Goal: Information Seeking & Learning: Find specific page/section

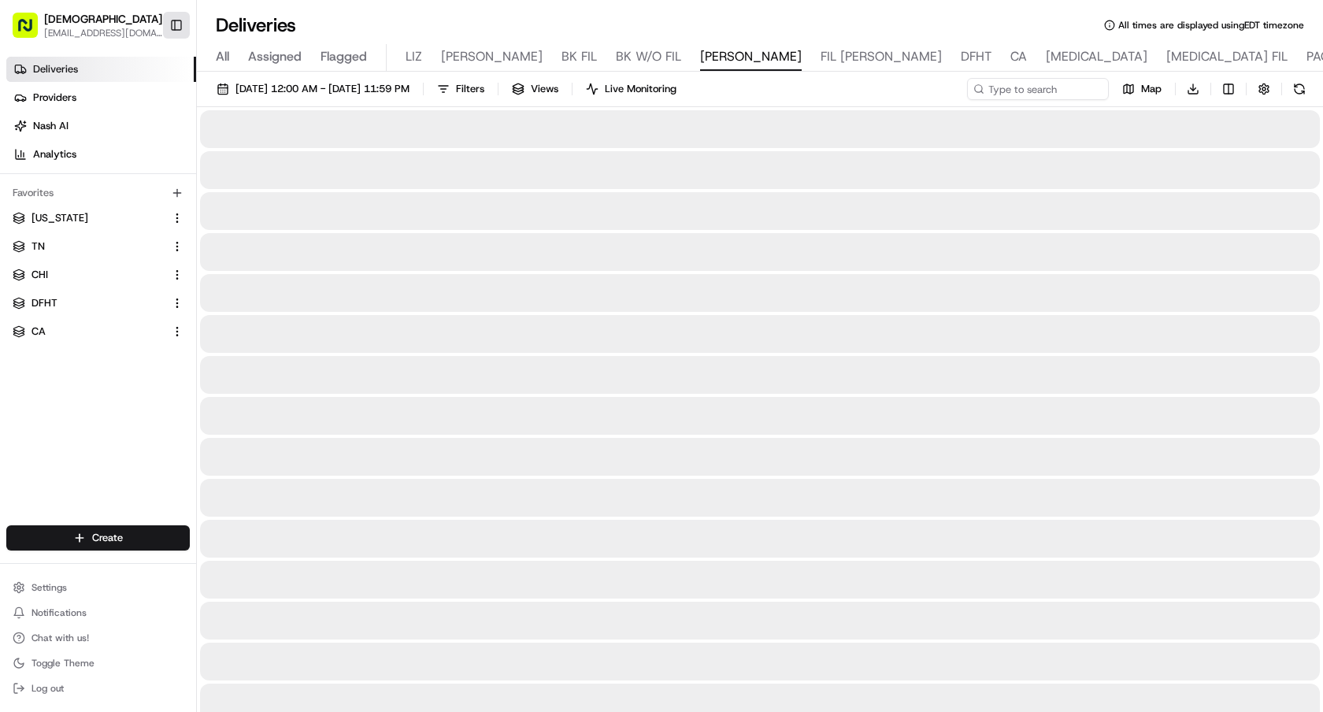
click at [179, 37] on button "Toggle Sidebar" at bounding box center [176, 25] width 27 height 27
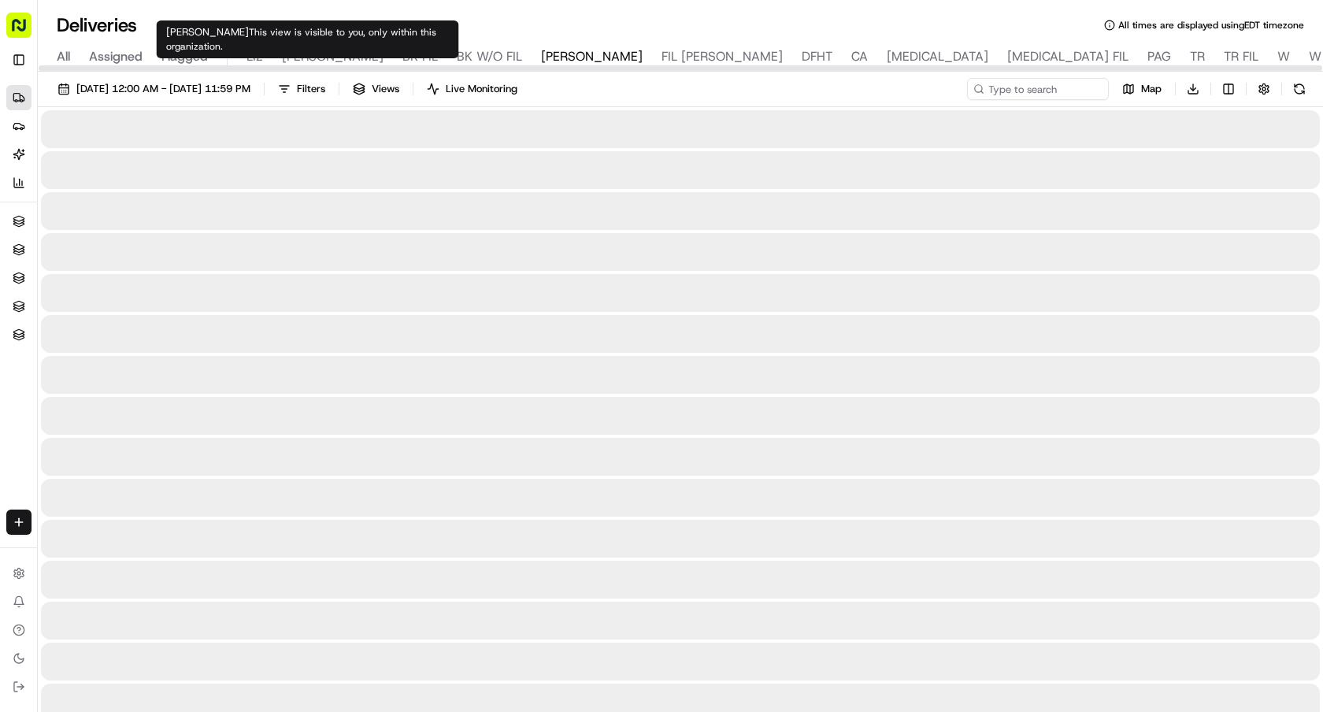
click at [245, 55] on div "All Assigned Flagged LIZ LIZ FIL BK FIL BK W/O FIL NASH FIL NASH DFHT CA BAL BA…" at bounding box center [1038, 58] width 2001 height 28
click at [258, 54] on span "LIZ" at bounding box center [254, 56] width 17 height 19
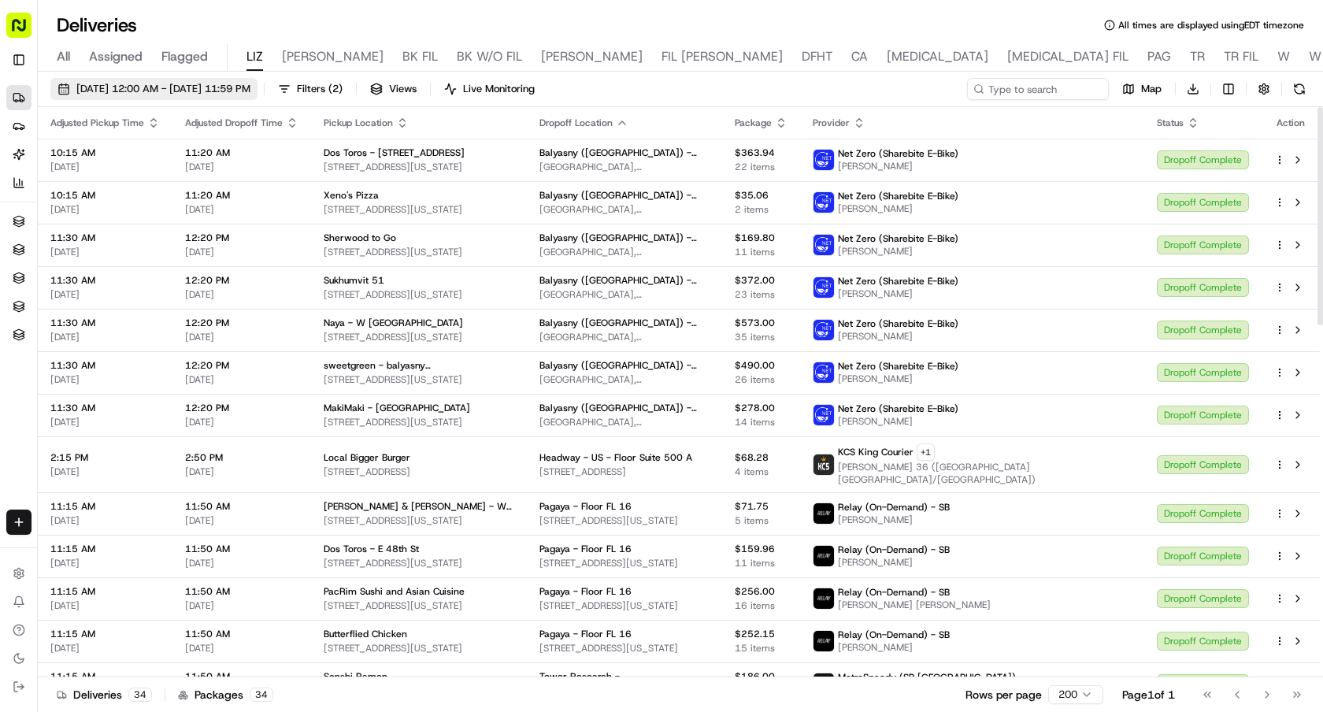
click at [250, 87] on span "[DATE] 12:00 AM - [DATE] 11:59 PM" at bounding box center [163, 89] width 174 height 14
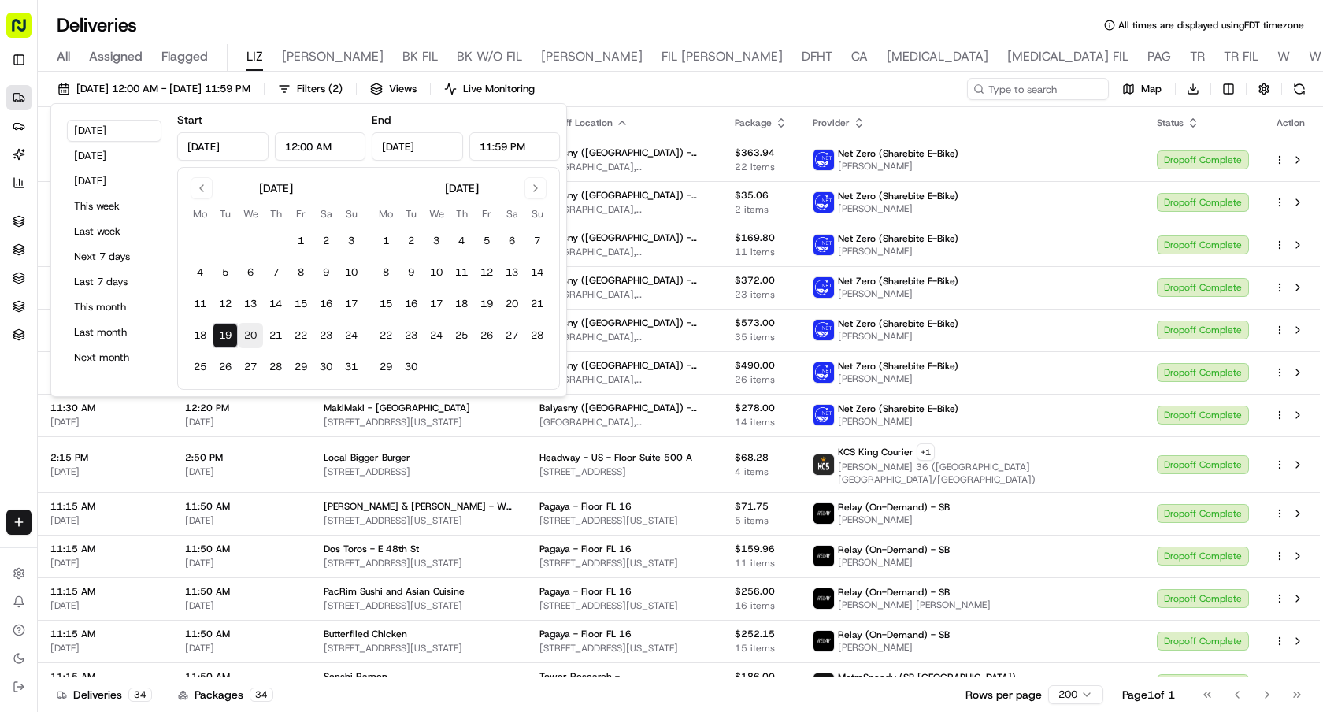
click at [251, 338] on button "20" at bounding box center [250, 335] width 25 height 25
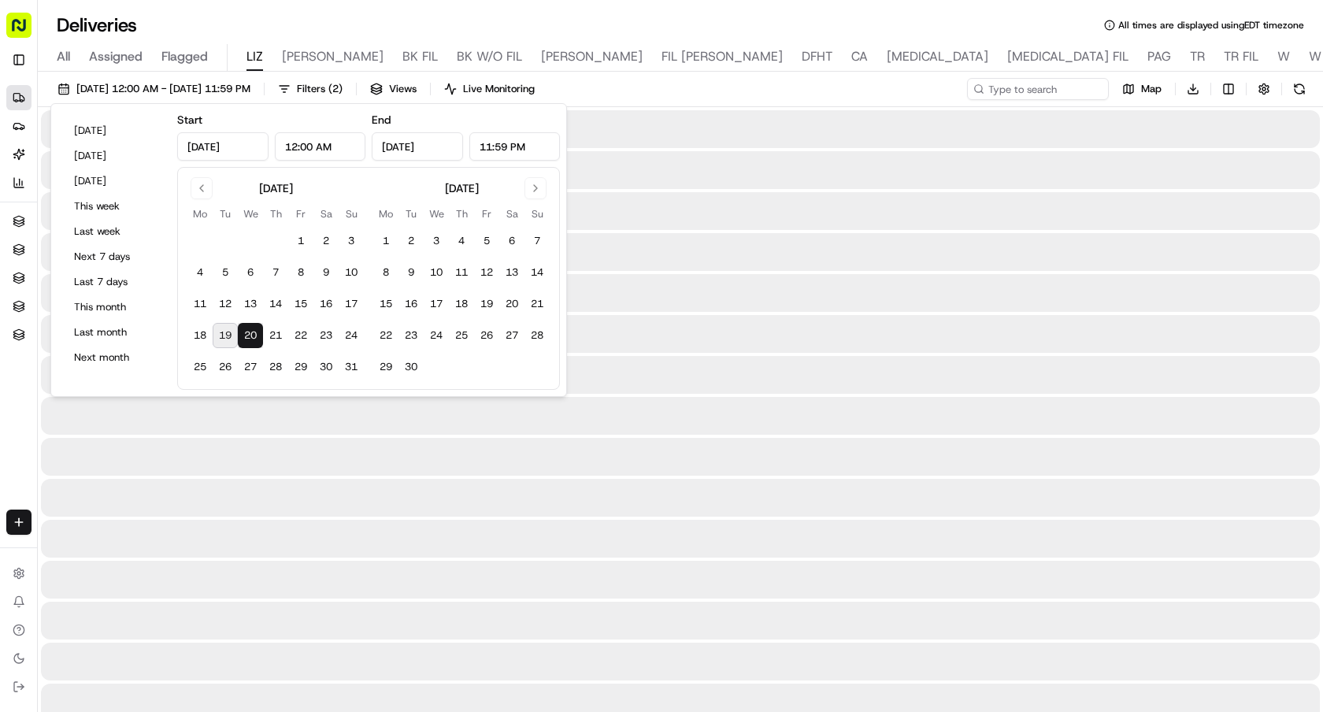
type input "Aug 20, 2025"
click at [251, 338] on button "20" at bounding box center [250, 335] width 25 height 25
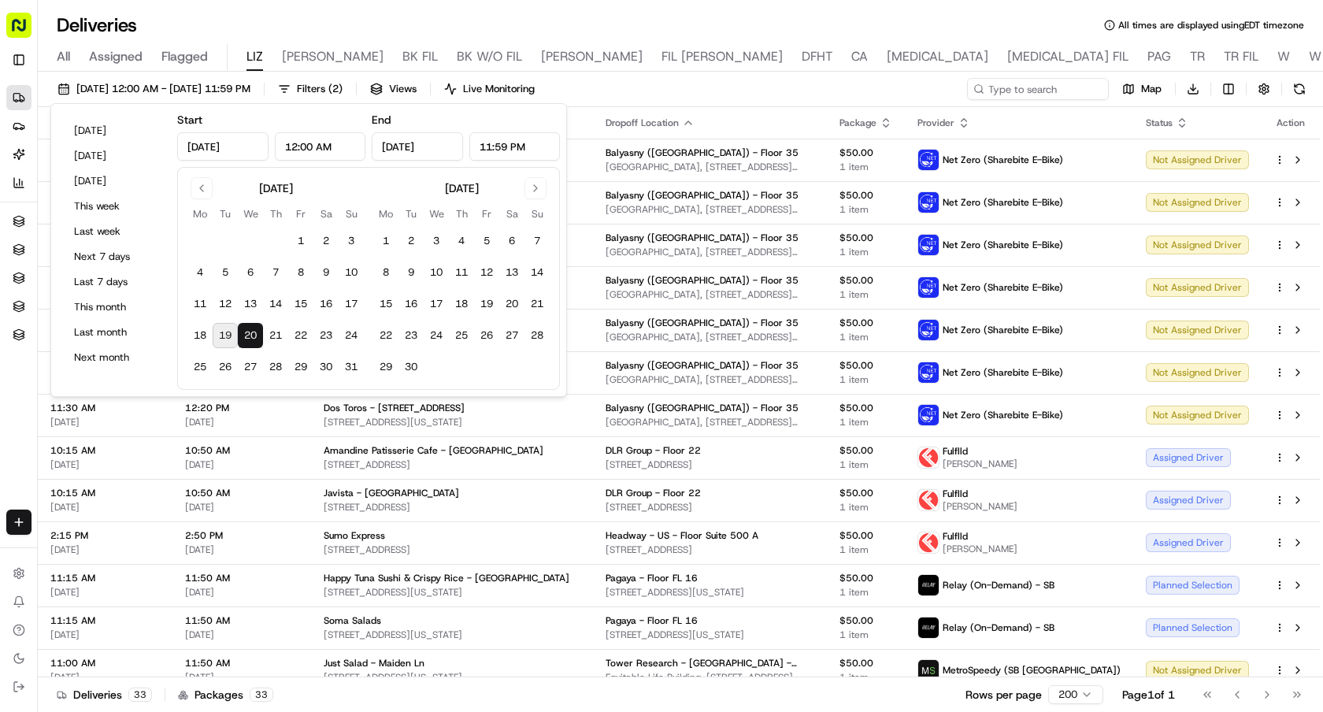
click at [789, 24] on div "Deliveries All times are displayed using EDT timezone" at bounding box center [680, 25] width 1285 height 25
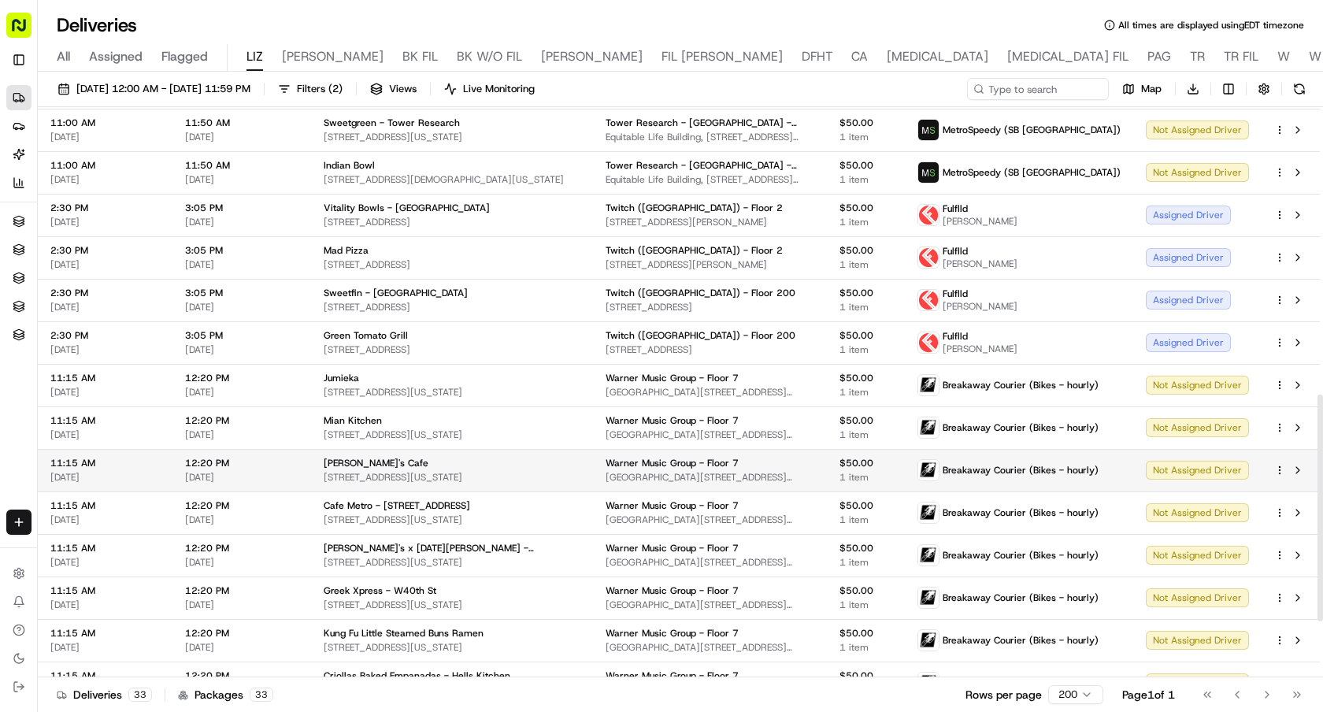
scroll to position [689, 0]
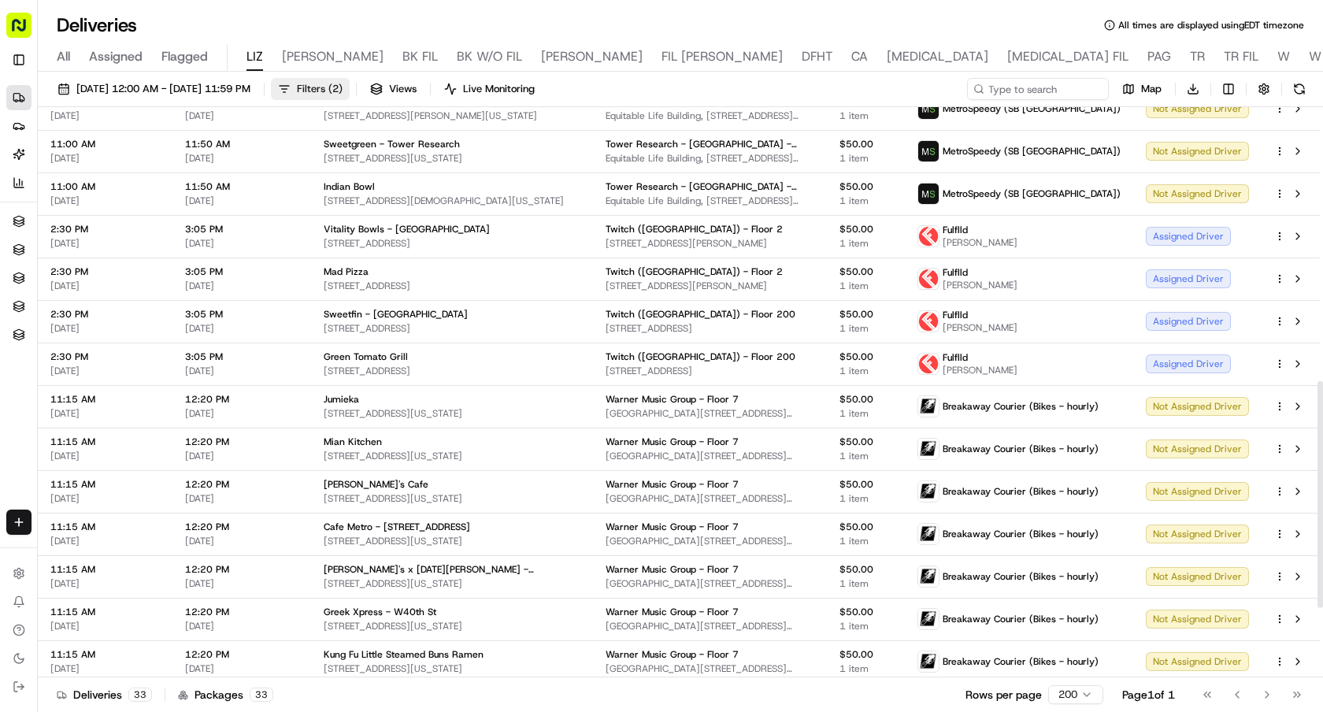
click at [350, 78] on button "Filters ( 2 )" at bounding box center [310, 89] width 79 height 22
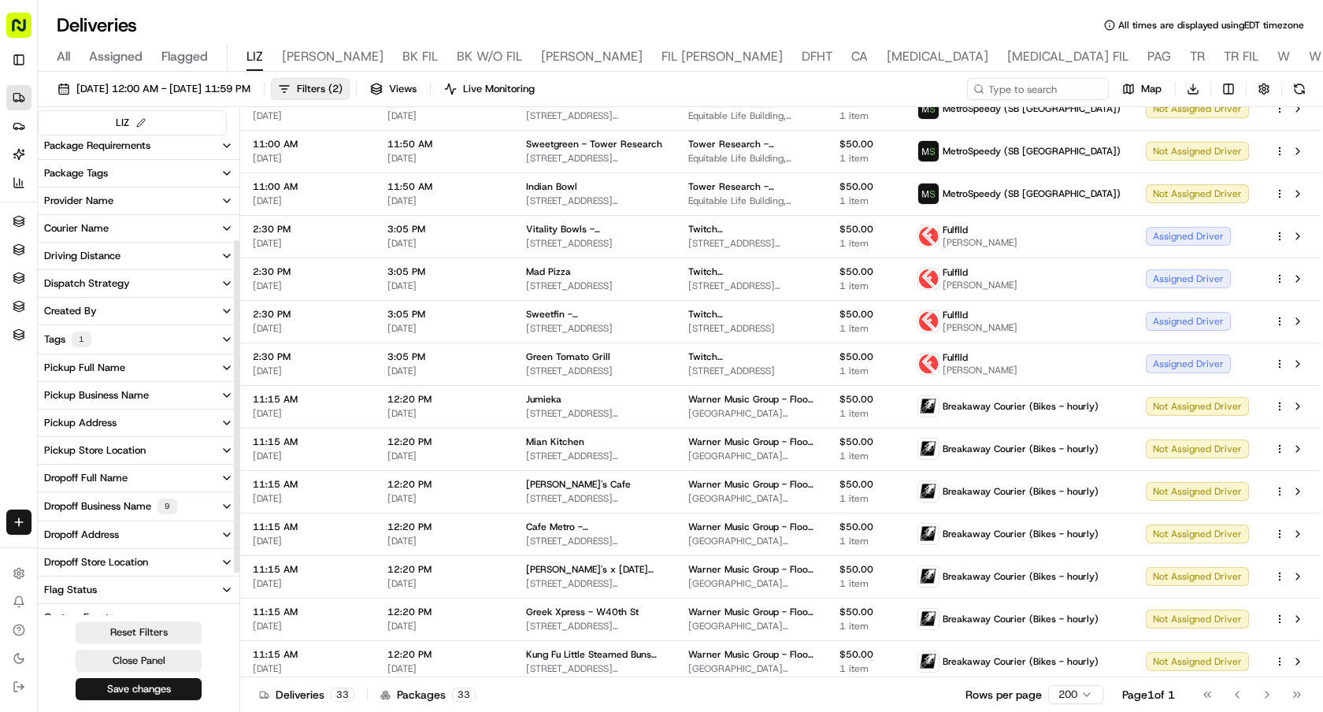
scroll to position [180, 0]
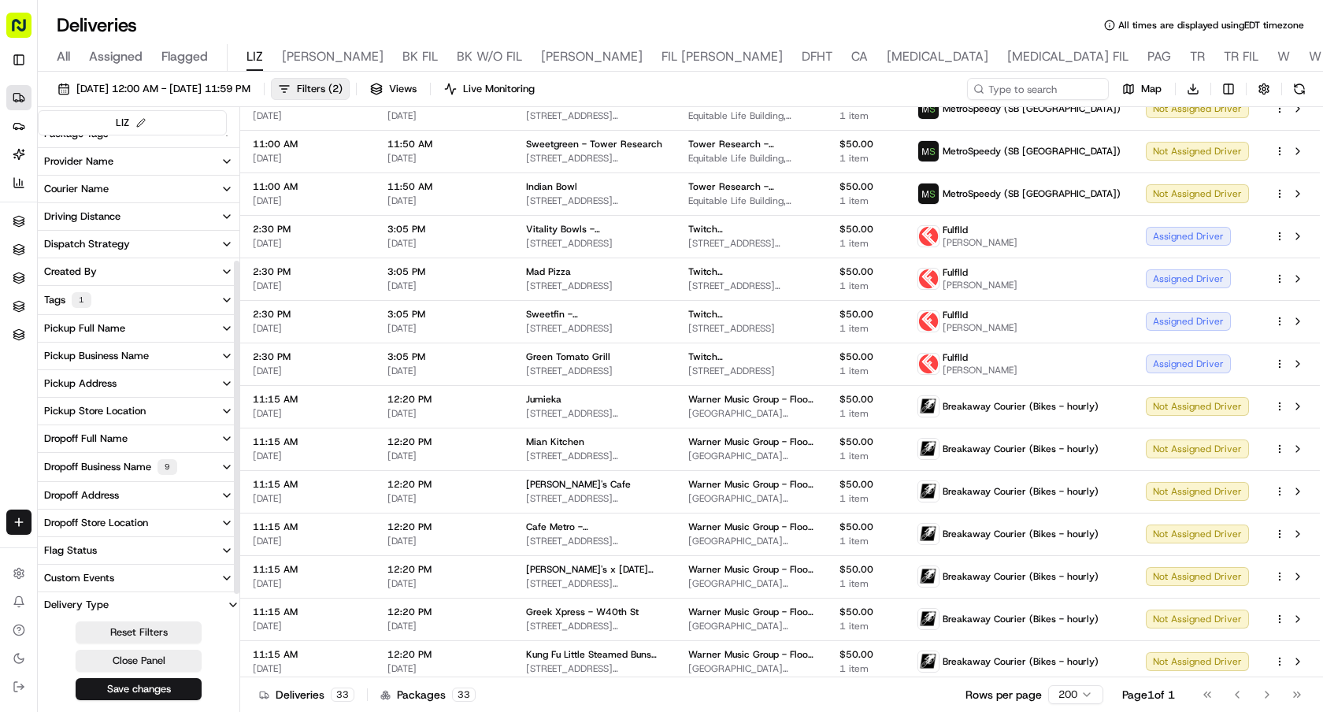
click at [113, 467] on div "Dropoff Business Name 9" at bounding box center [110, 467] width 133 height 16
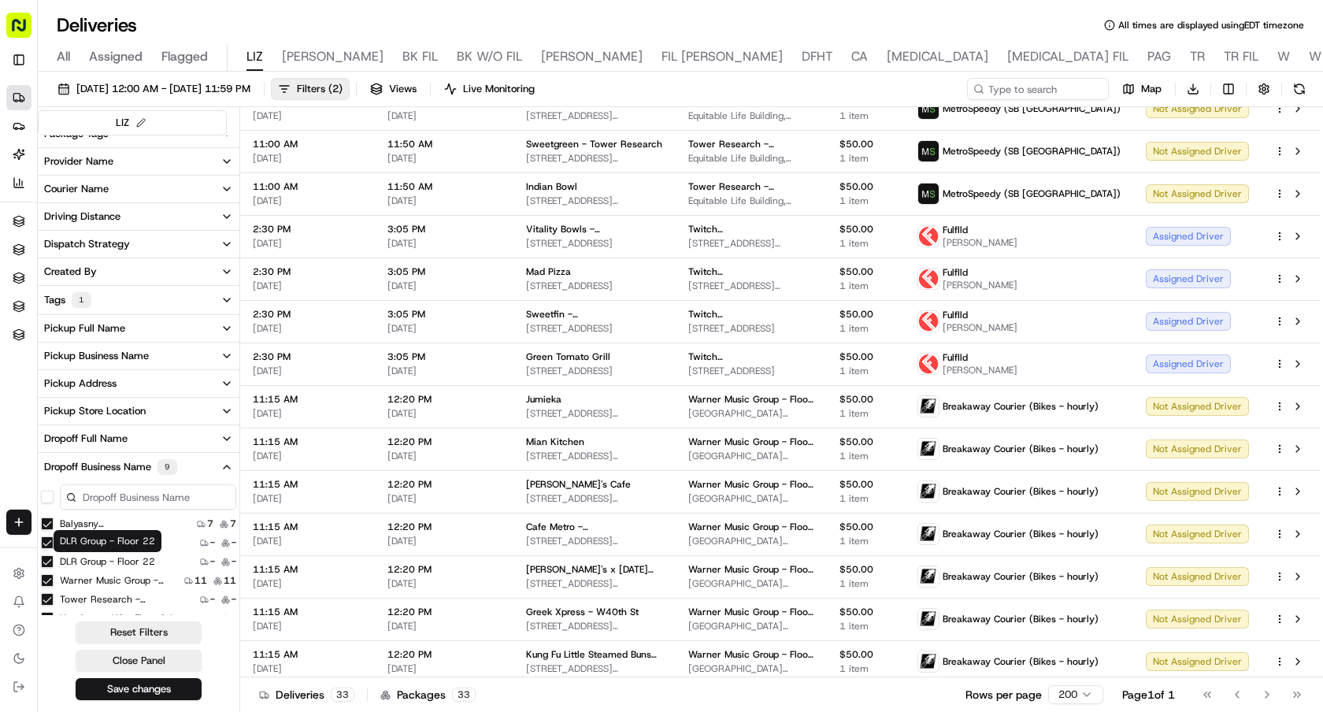
click at [85, 556] on label "DLR Group - Floor 22" at bounding box center [107, 561] width 95 height 13
click at [54, 556] on 22 "DLR Group - Floor 22" at bounding box center [47, 561] width 13 height 13
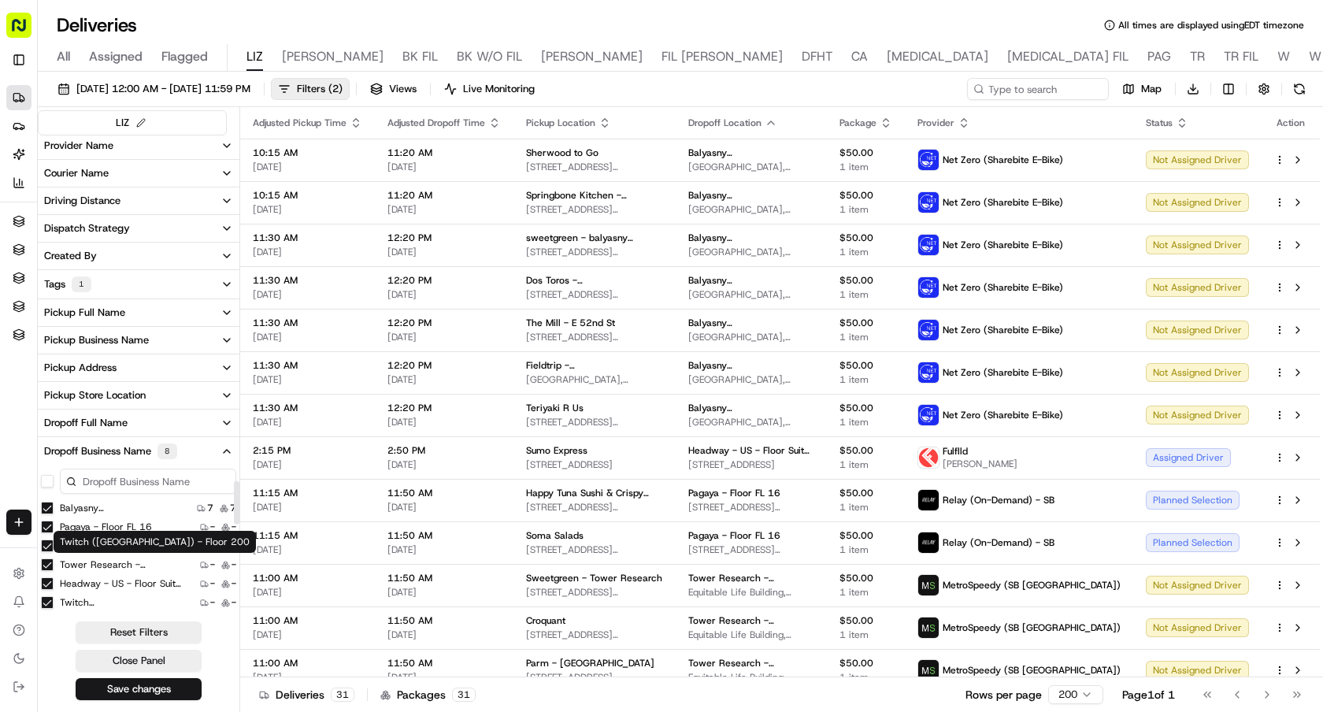
scroll to position [59, 0]
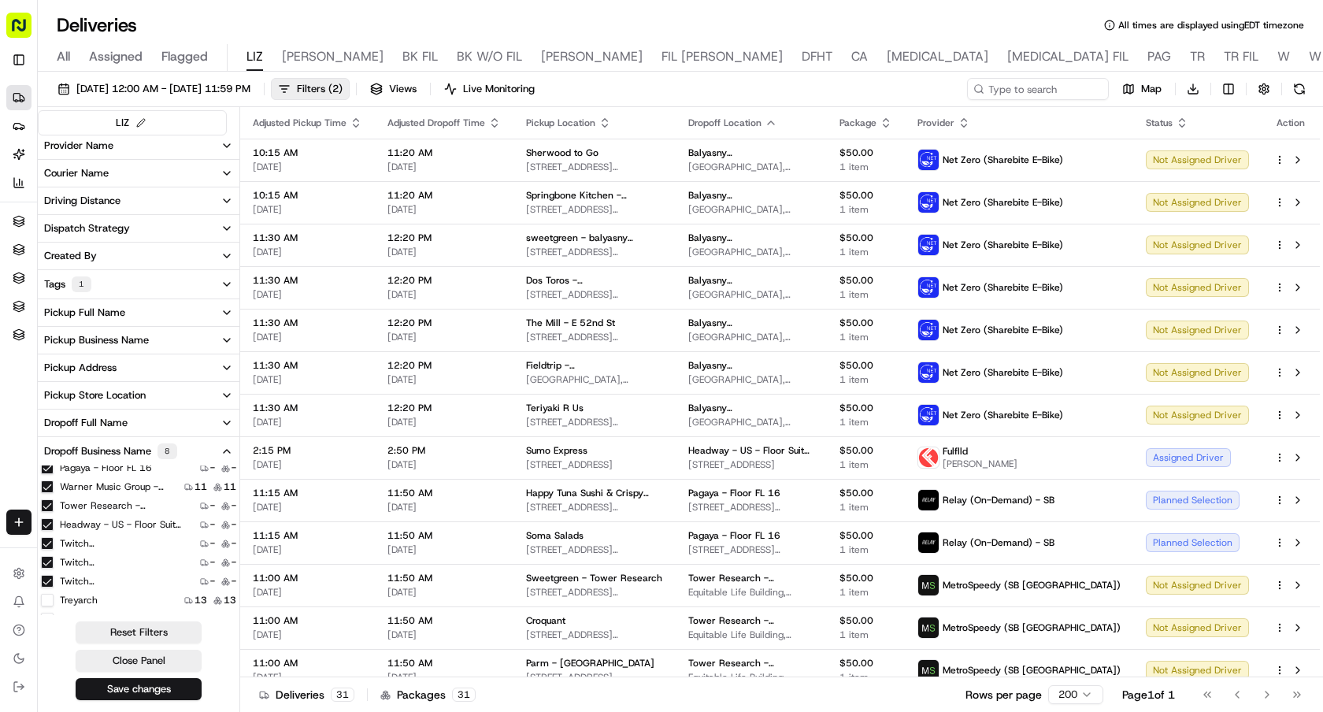
click at [48, 523] on A "Headway - US - Floor Suite 500 A" at bounding box center [47, 524] width 13 height 13
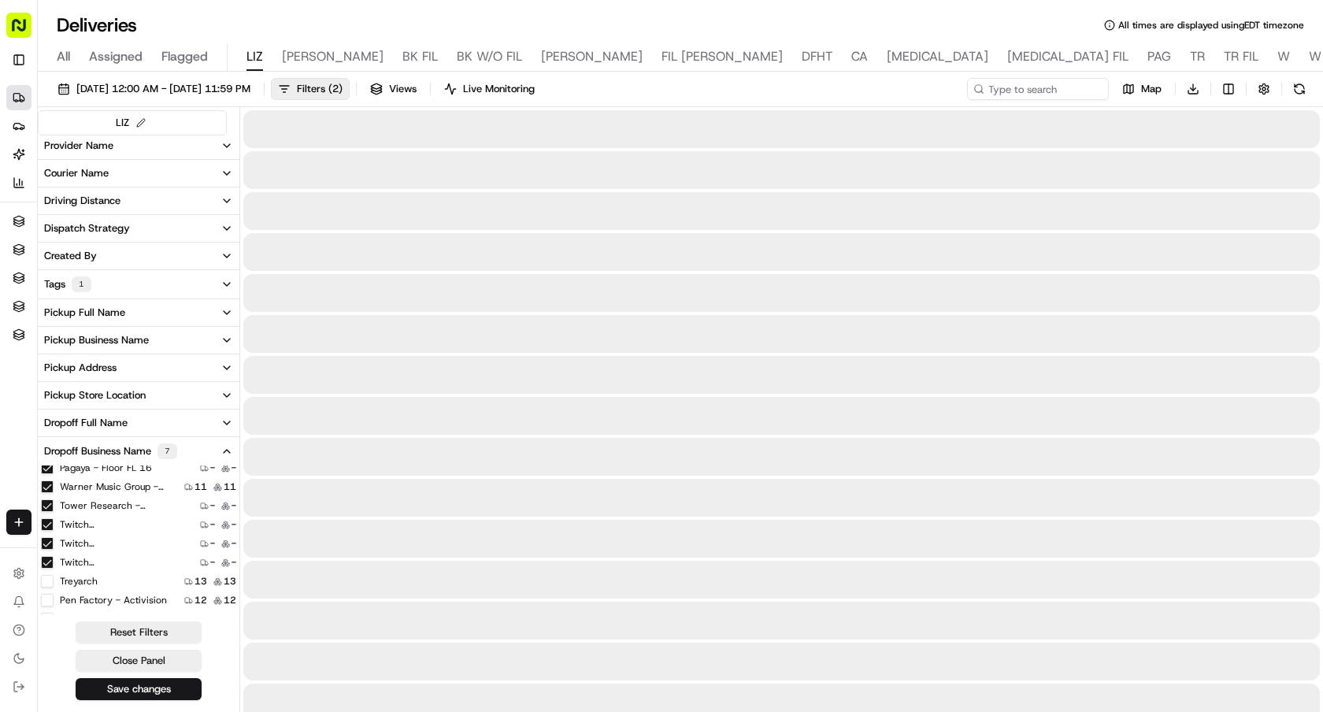
click at [48, 523] on 2 "Twitch (USA) - Floor 2" at bounding box center [47, 524] width 13 height 13
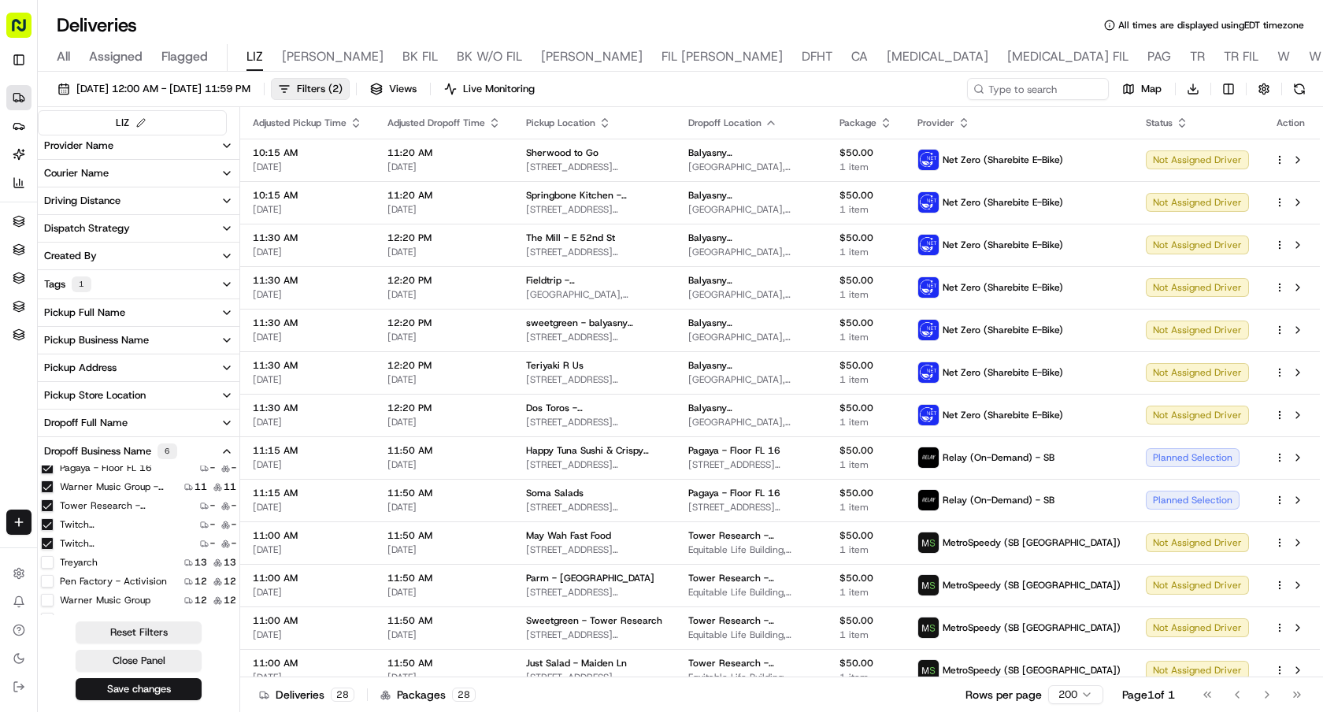
click at [48, 523] on 200 "Twitch (USA) - Floor 200" at bounding box center [47, 524] width 13 height 13
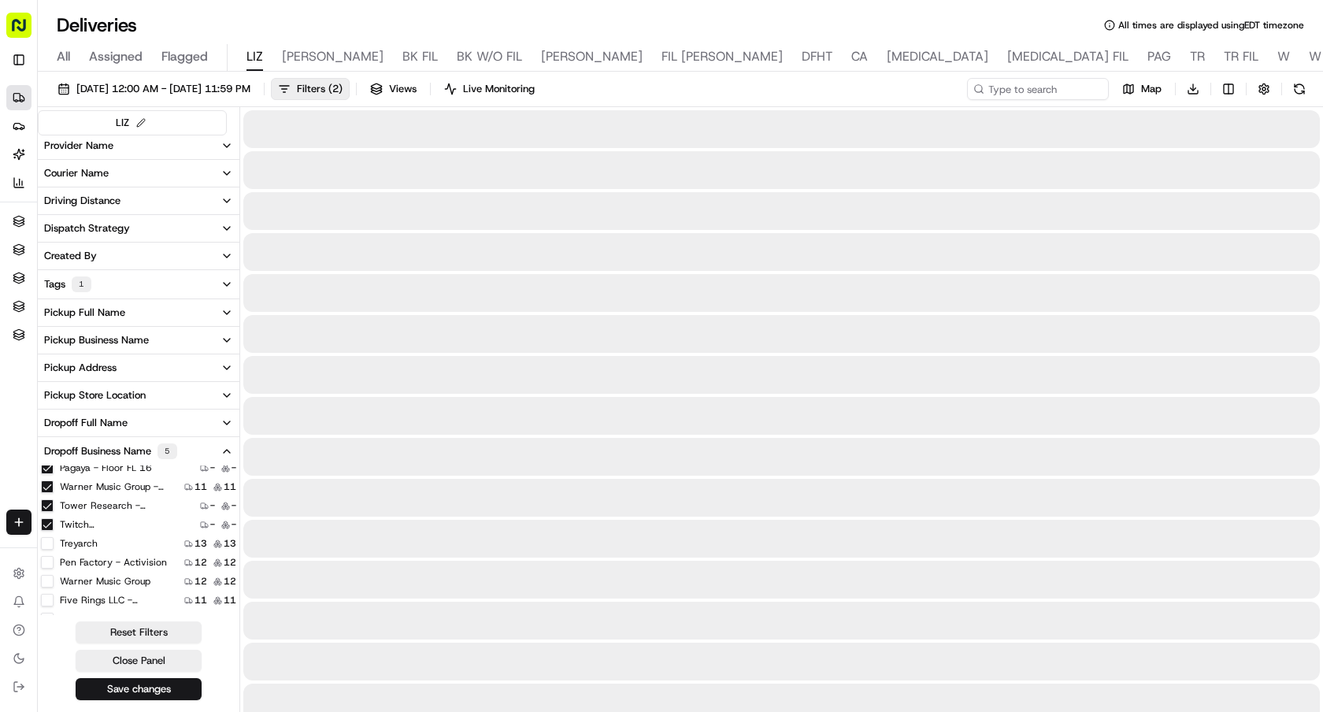
click at [48, 523] on \(USA\) "Twitch (USA)" at bounding box center [47, 524] width 13 height 13
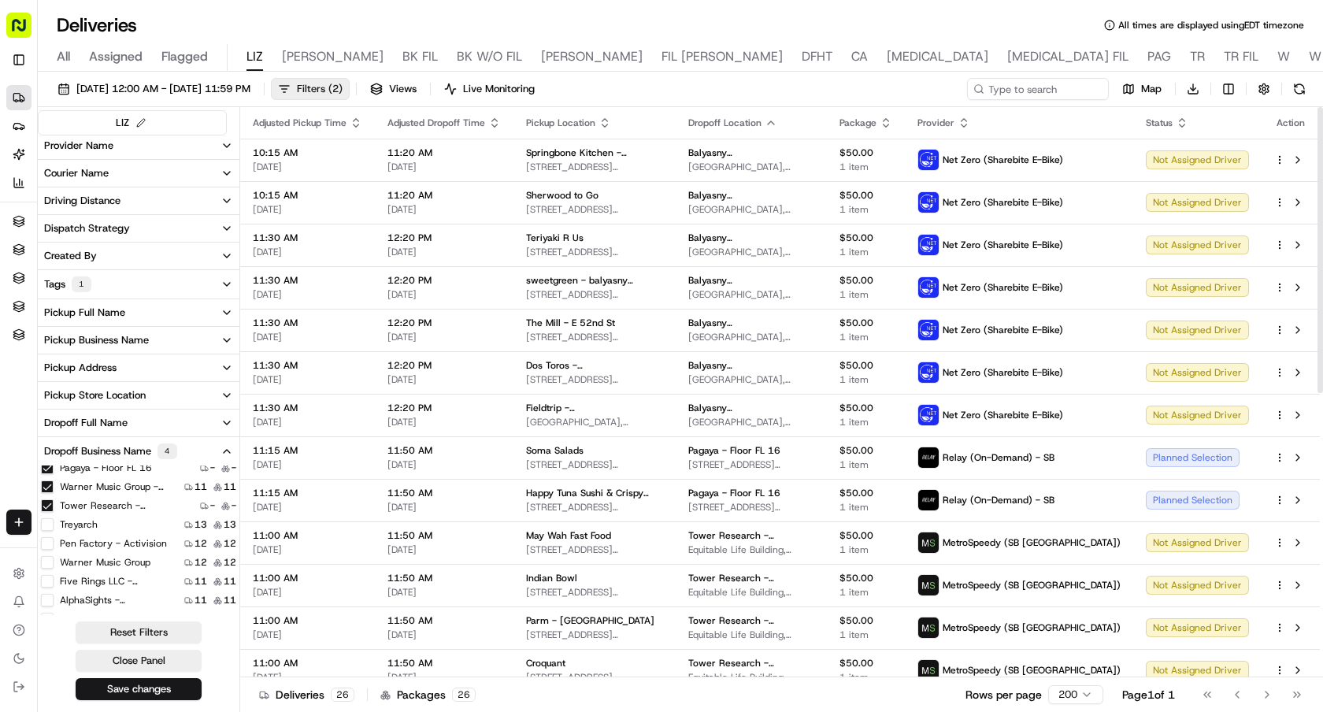
click at [342, 93] on span "Filters ( 2 )" at bounding box center [320, 89] width 46 height 14
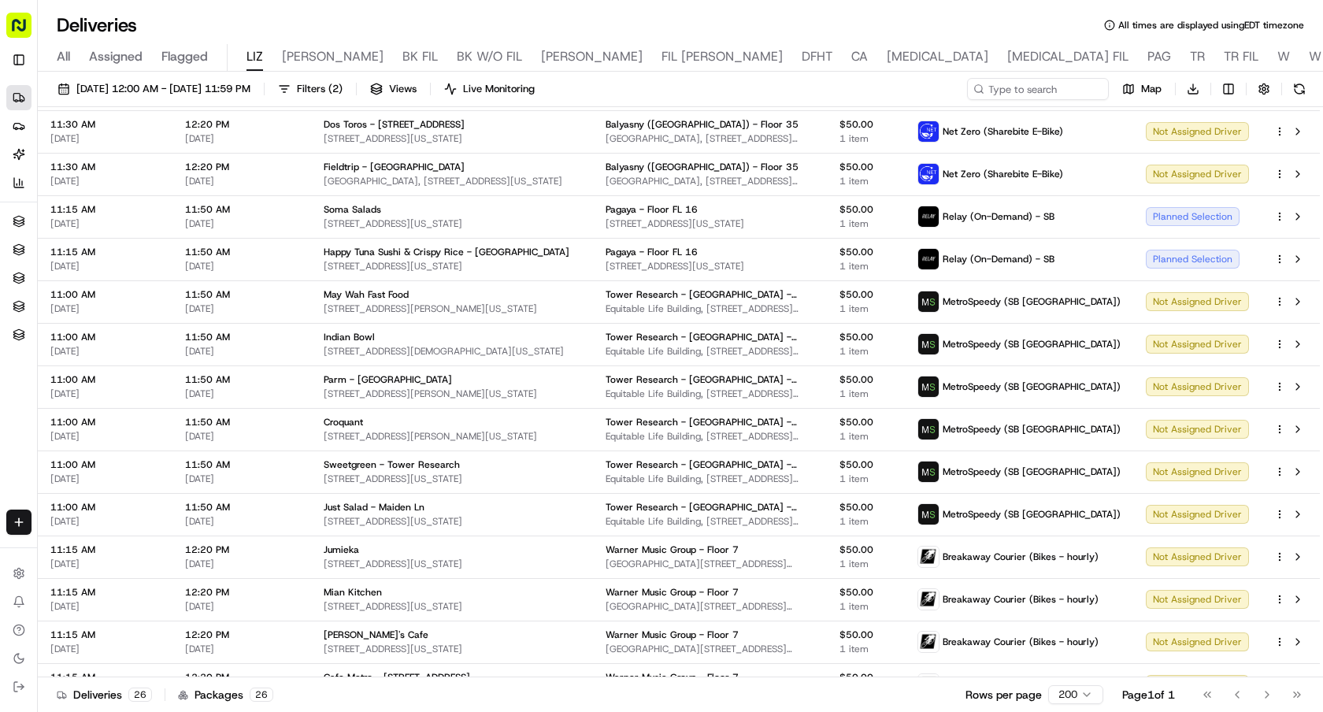
scroll to position [260, 0]
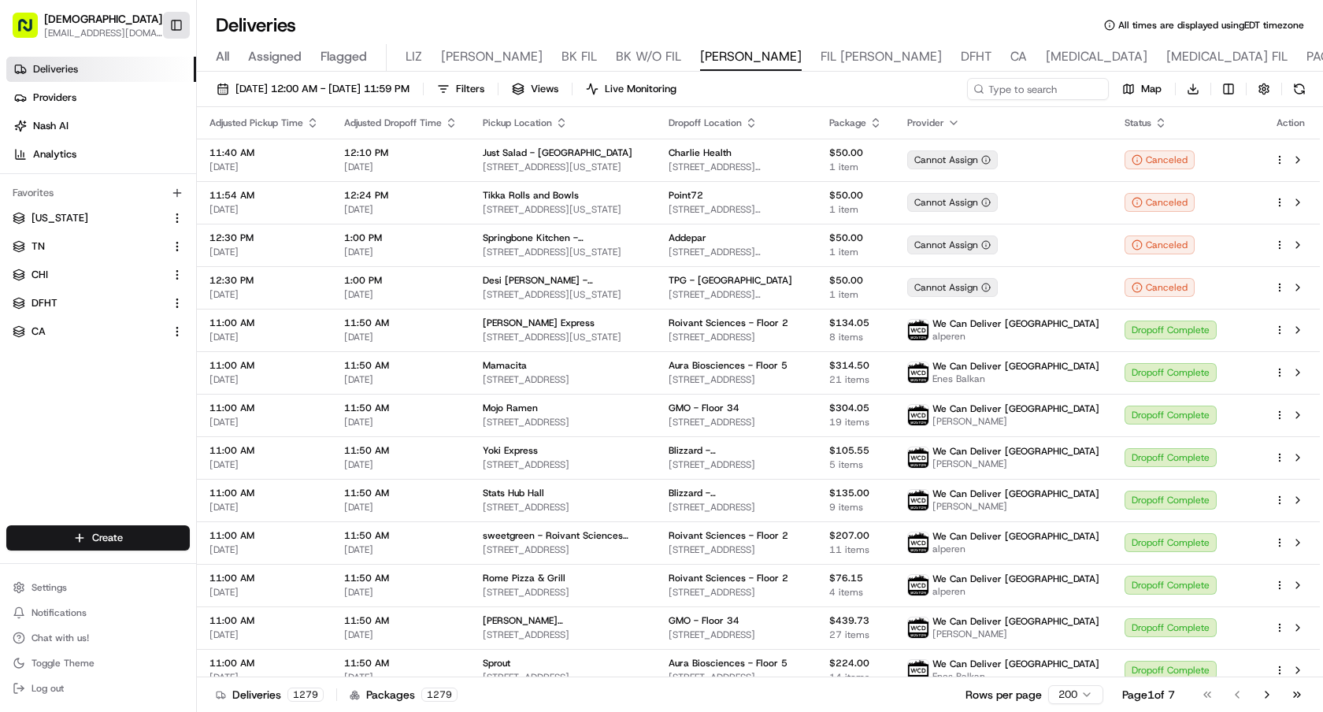
click at [183, 23] on button "Toggle Sidebar" at bounding box center [176, 25] width 27 height 27
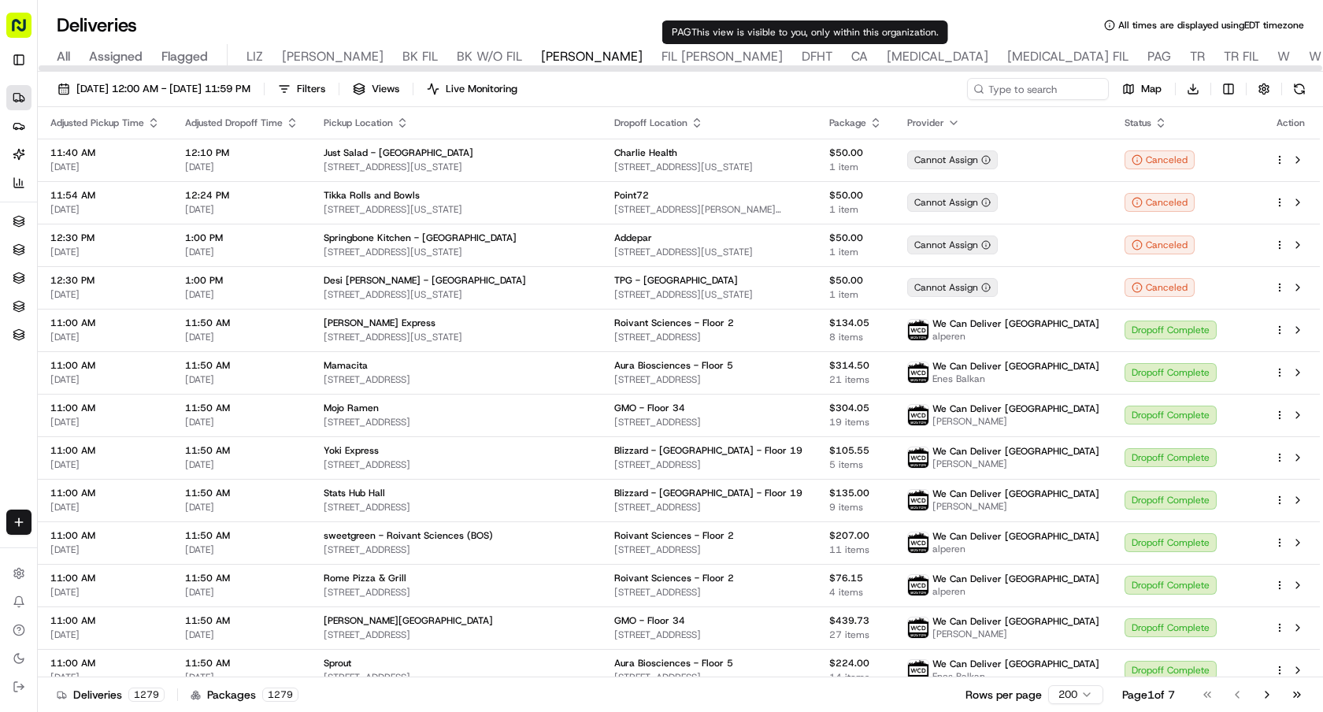
click at [1189, 56] on span "TR" at bounding box center [1196, 56] width 15 height 19
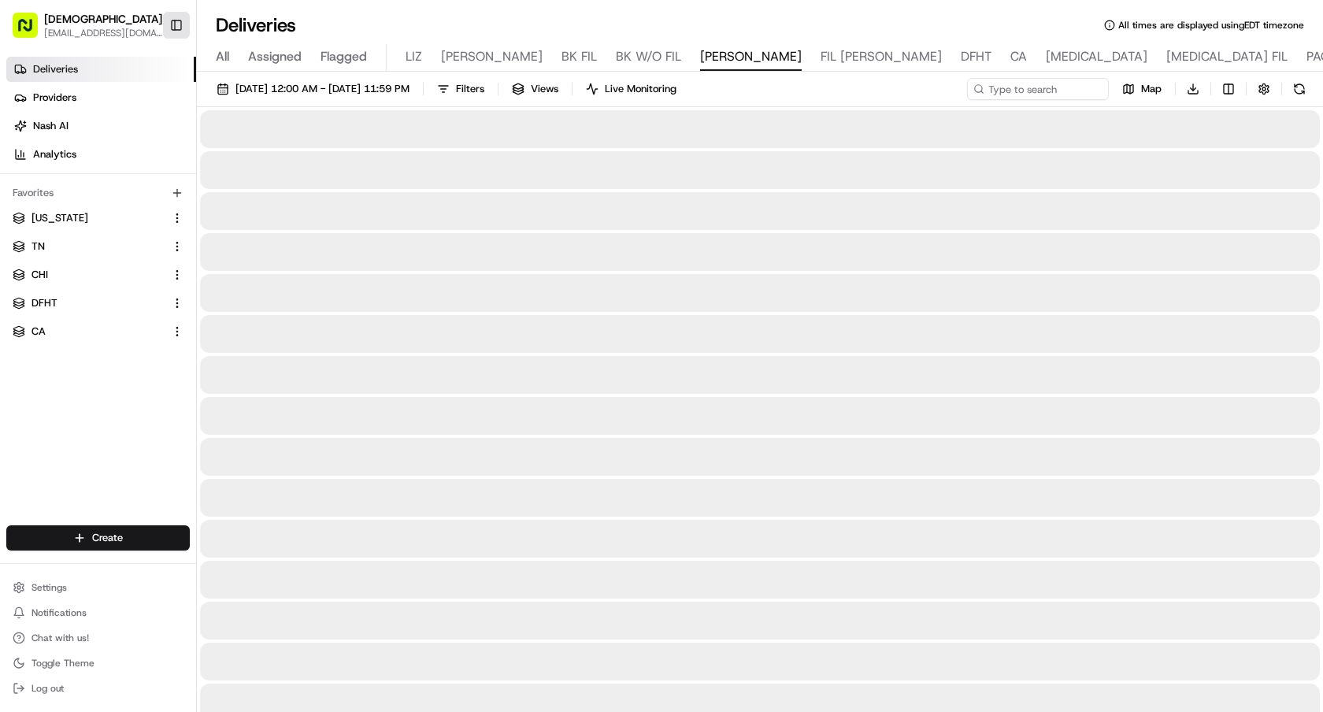
click at [181, 25] on button "Toggle Sidebar" at bounding box center [176, 25] width 27 height 27
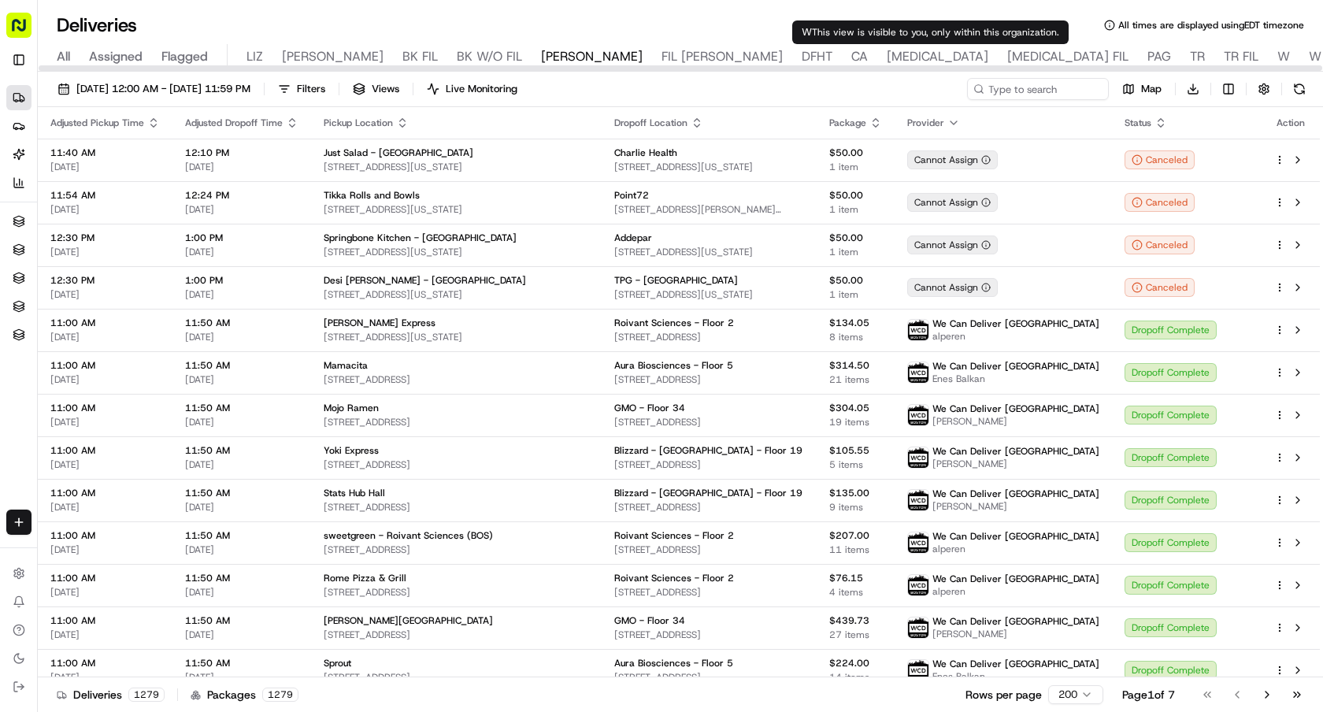
click at [1277, 49] on span "W" at bounding box center [1283, 56] width 13 height 19
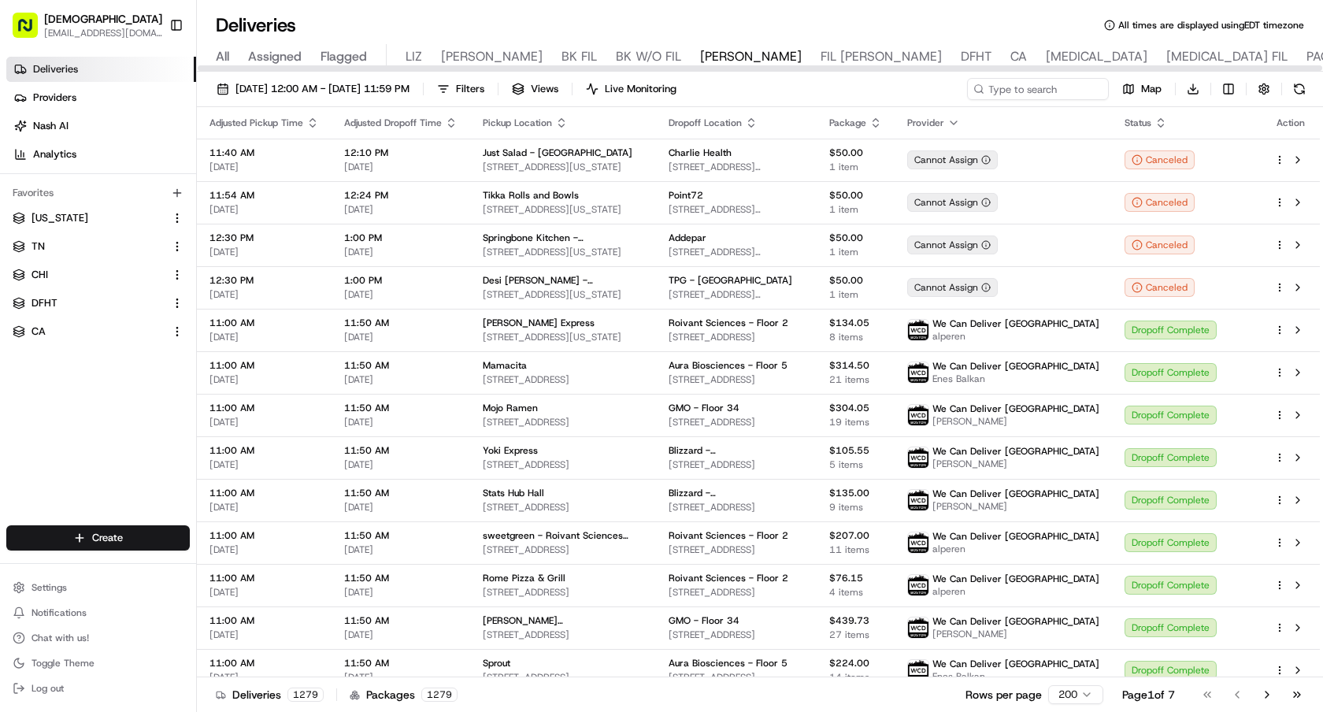
click at [176, 24] on button "Toggle Sidebar" at bounding box center [176, 25] width 27 height 27
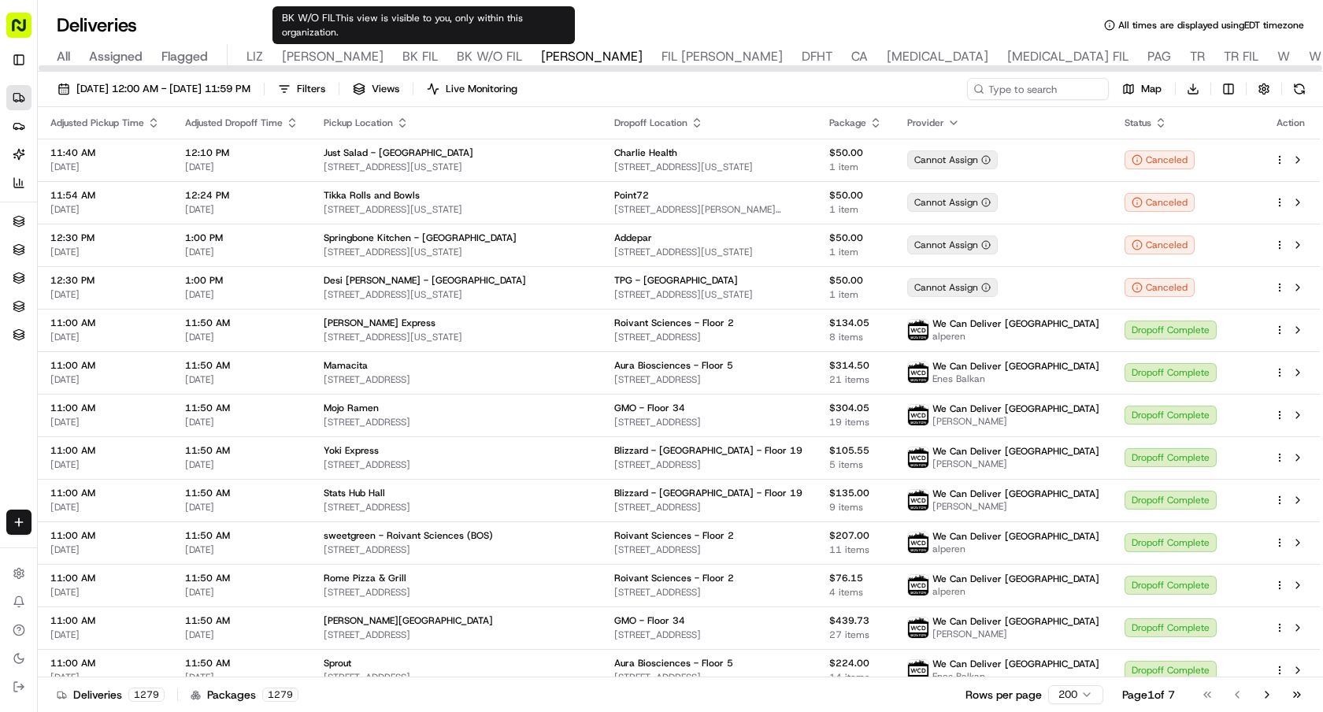
click at [457, 57] on span "BK W/O FIL" at bounding box center [489, 56] width 65 height 19
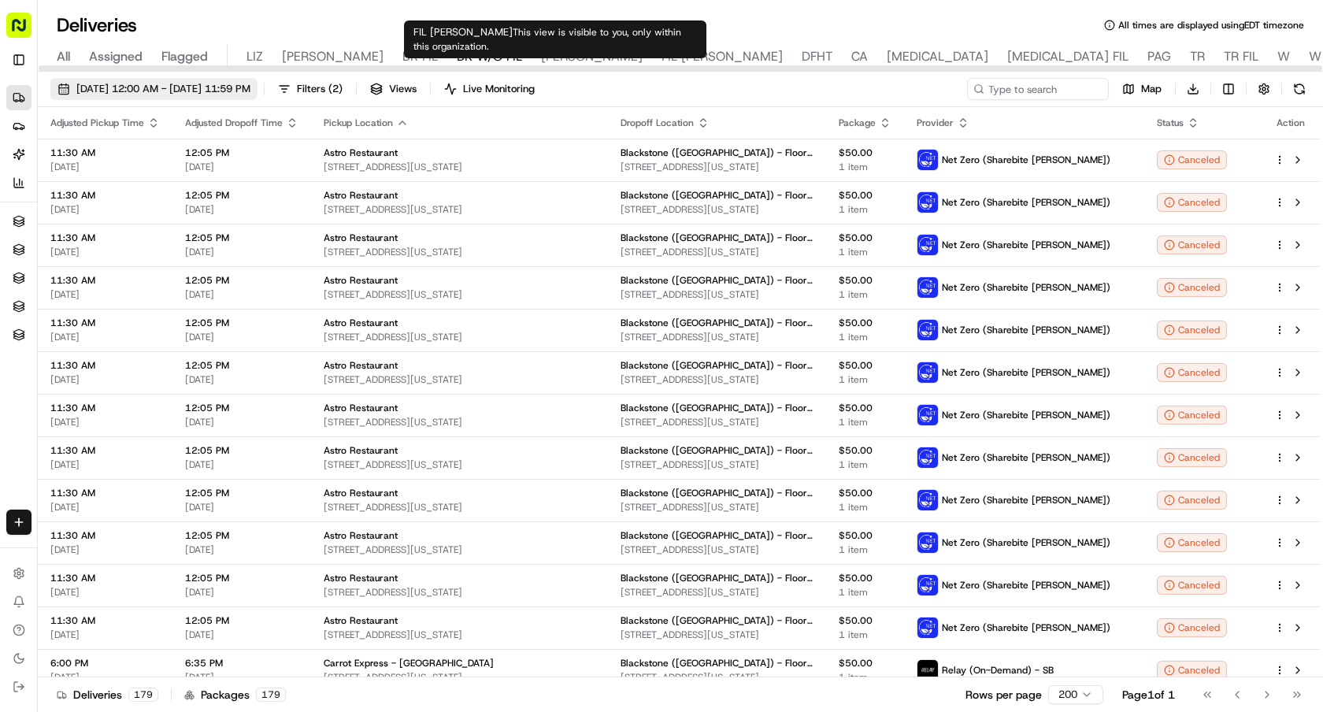
click at [250, 94] on span "[DATE] 12:00 AM - [DATE] 11:59 PM" at bounding box center [163, 89] width 174 height 14
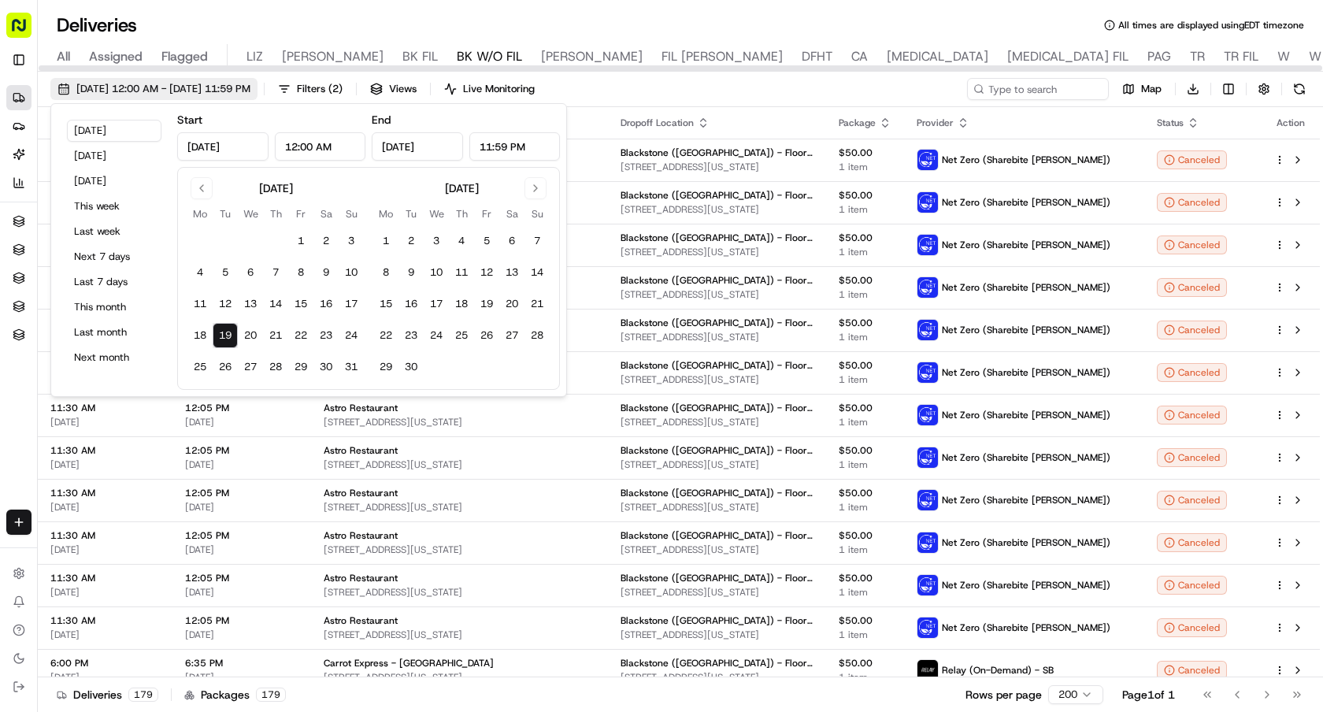
type input "Aug 19, 2025"
type input "12:00 AM"
type input "Aug 19, 2025"
type input "11:59 PM"
click at [130, 183] on button "Tomorrow" at bounding box center [114, 181] width 94 height 22
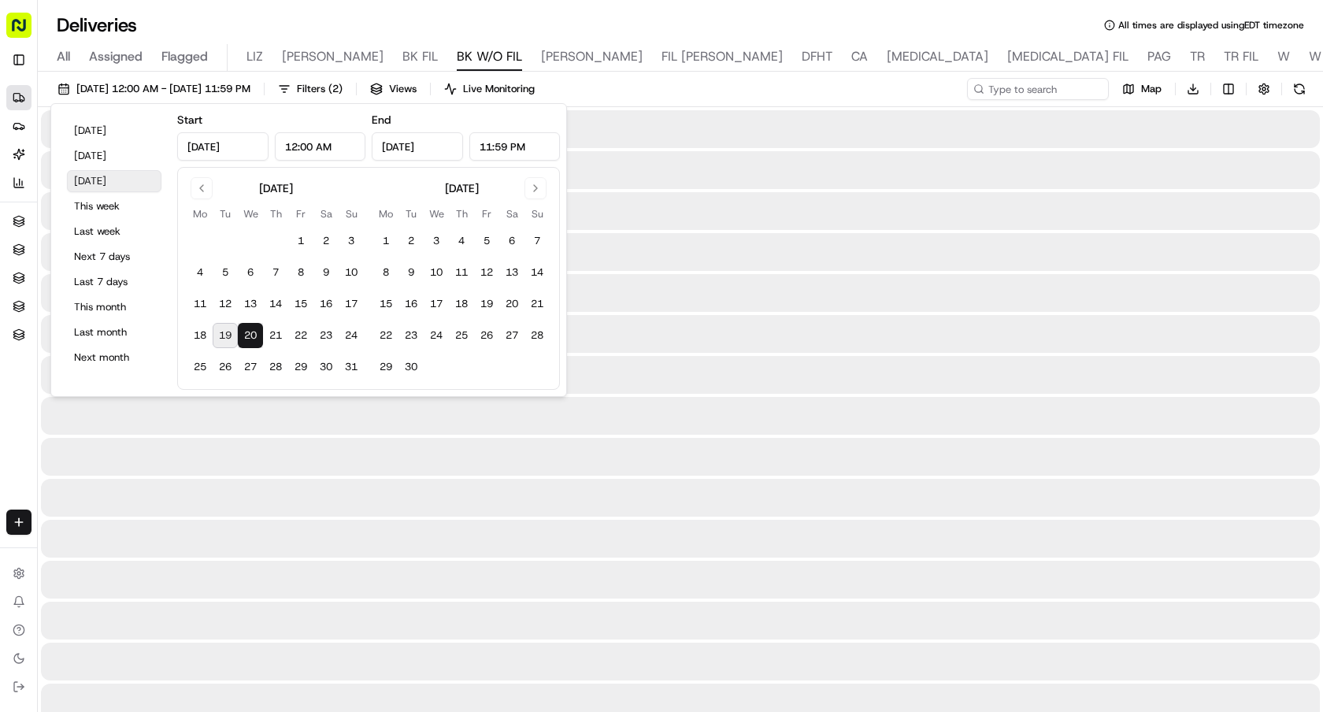
type input "Aug 20, 2025"
click at [1034, 88] on input at bounding box center [1013, 89] width 189 height 22
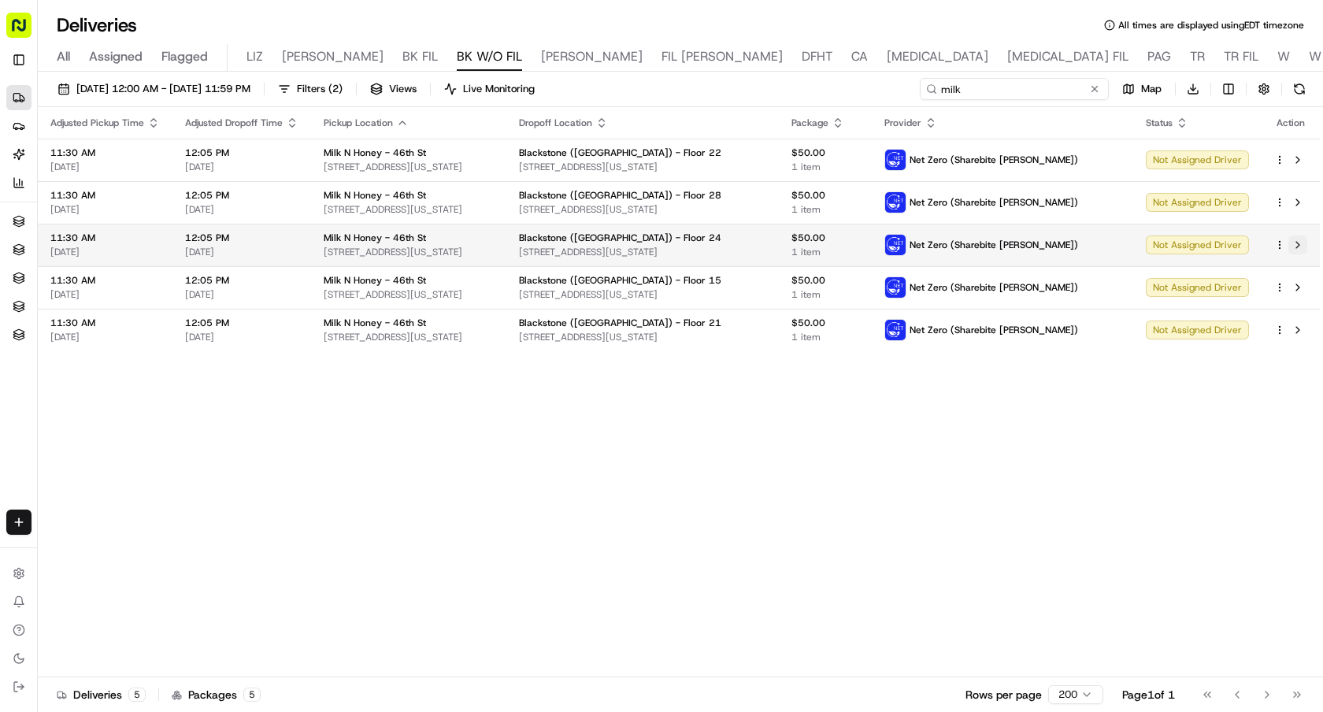
type input "milk"
click at [1299, 244] on button at bounding box center [1297, 244] width 19 height 19
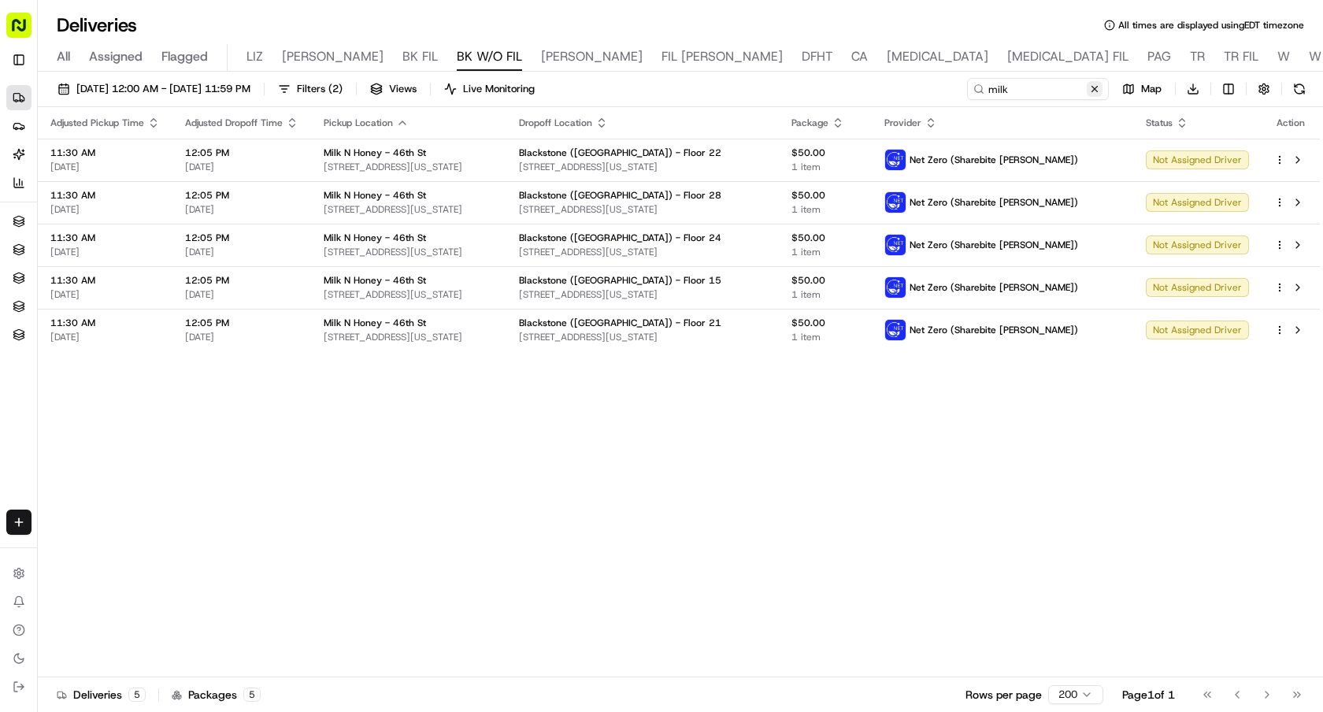
click at [1093, 91] on button at bounding box center [1094, 89] width 16 height 16
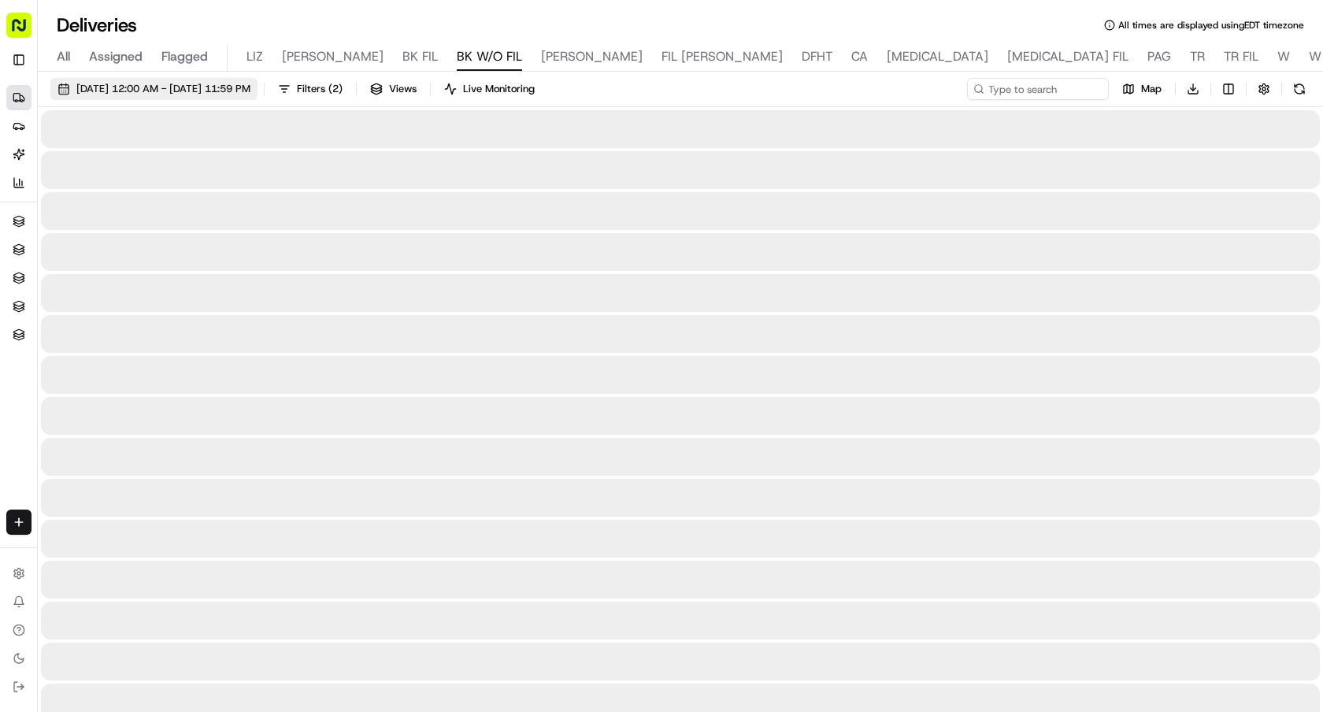
click at [240, 79] on button "08/20/2025 12:00 AM - 08/20/2025 11:59 PM" at bounding box center [153, 89] width 207 height 22
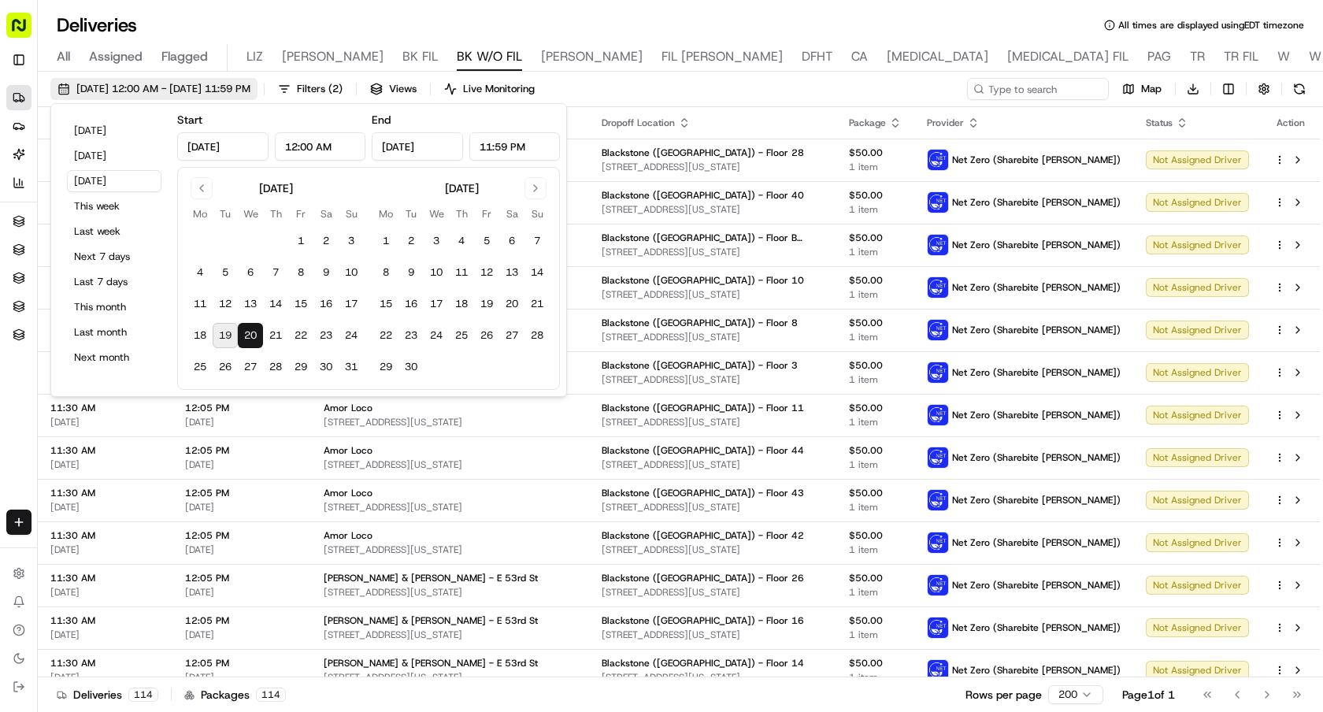
click at [230, 87] on span "08/20/2025 12:00 AM - 08/20/2025 11:59 PM" at bounding box center [163, 89] width 174 height 14
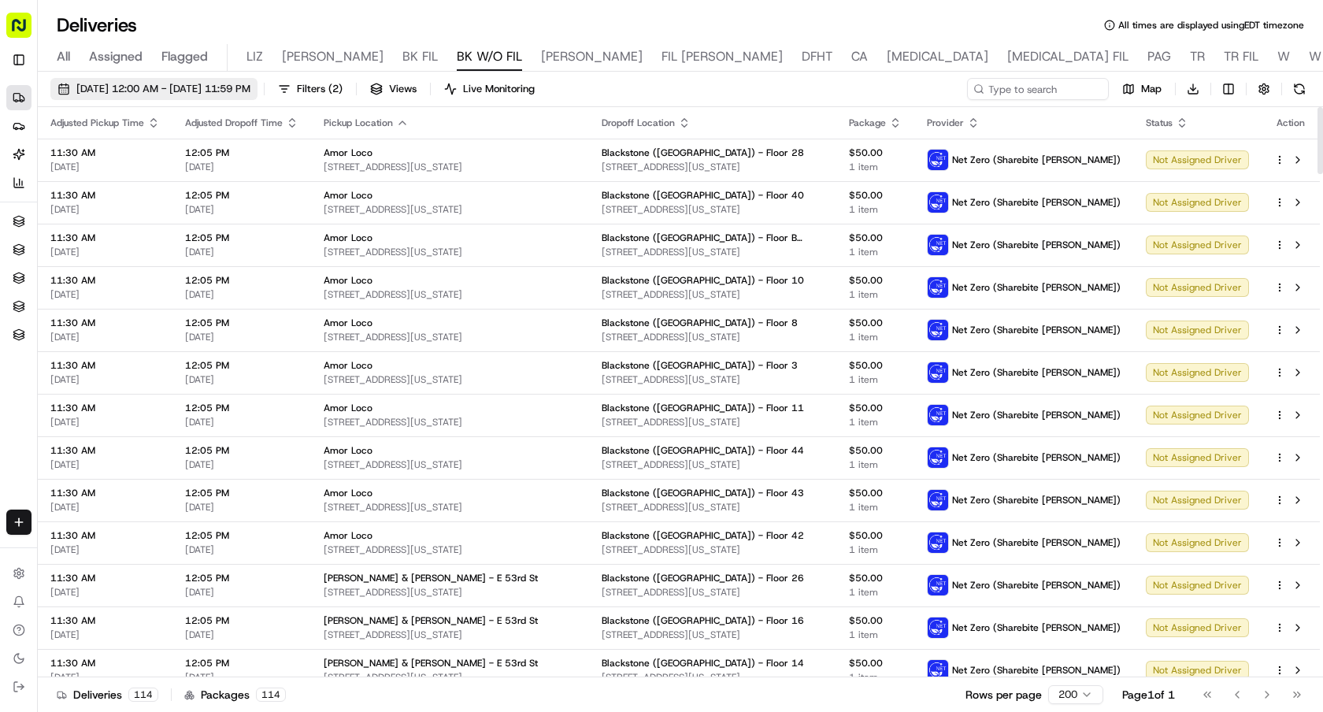
click at [159, 94] on span "08/20/2025 12:00 AM - 08/20/2025 11:59 PM" at bounding box center [163, 89] width 174 height 14
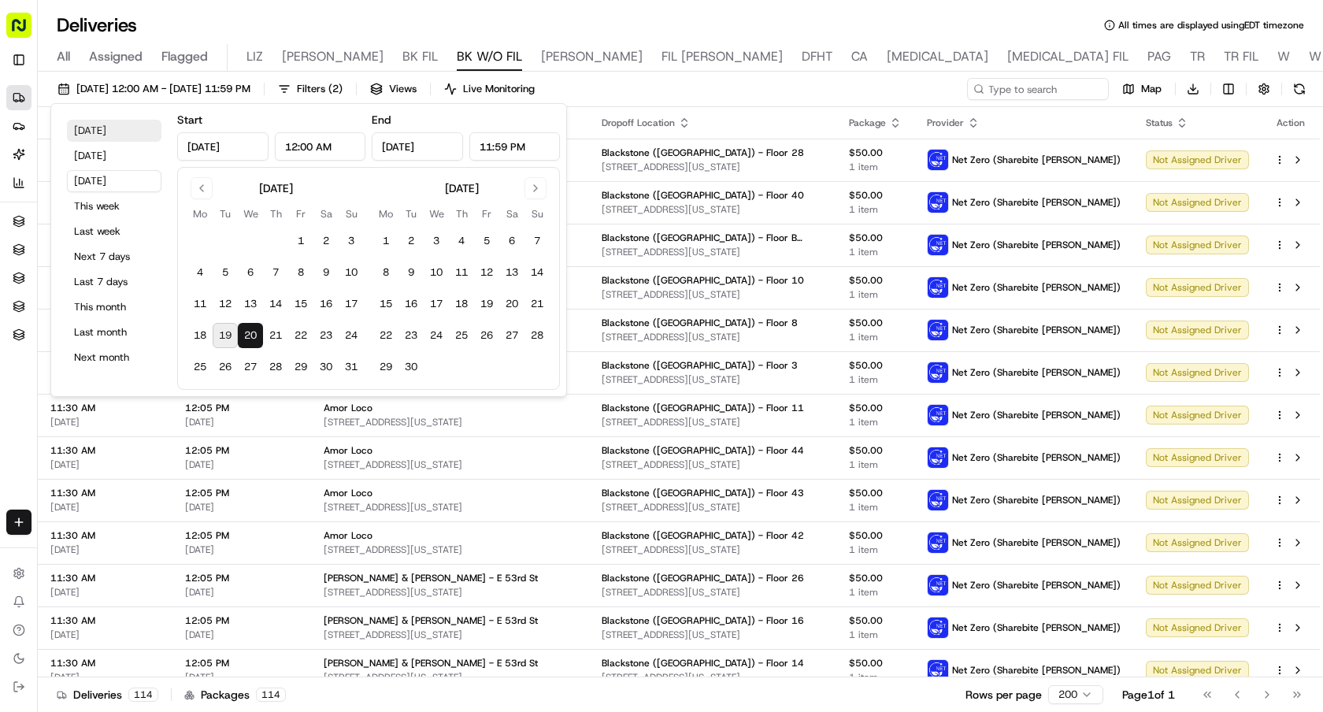
click at [128, 127] on button "Today" at bounding box center [114, 131] width 94 height 22
type input "Aug 19, 2025"
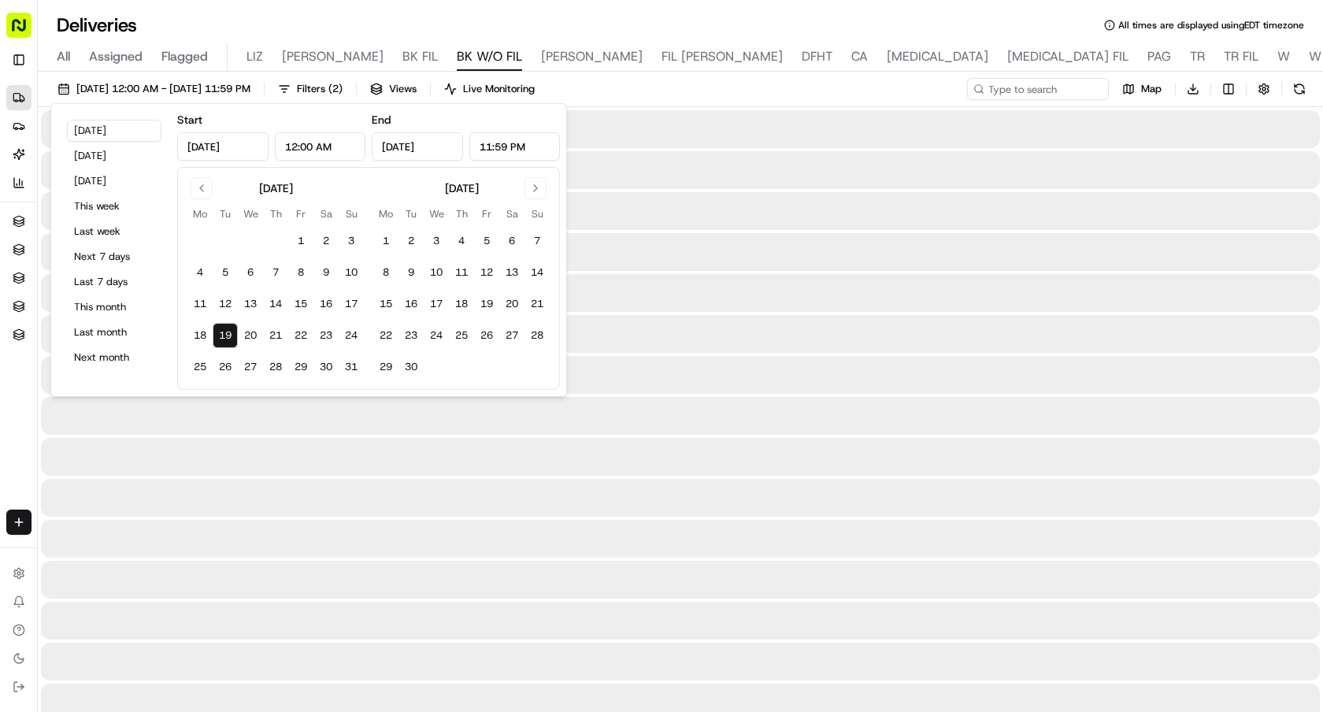
click at [842, 15] on div "Deliveries All times are displayed using EDT timezone" at bounding box center [680, 25] width 1285 height 25
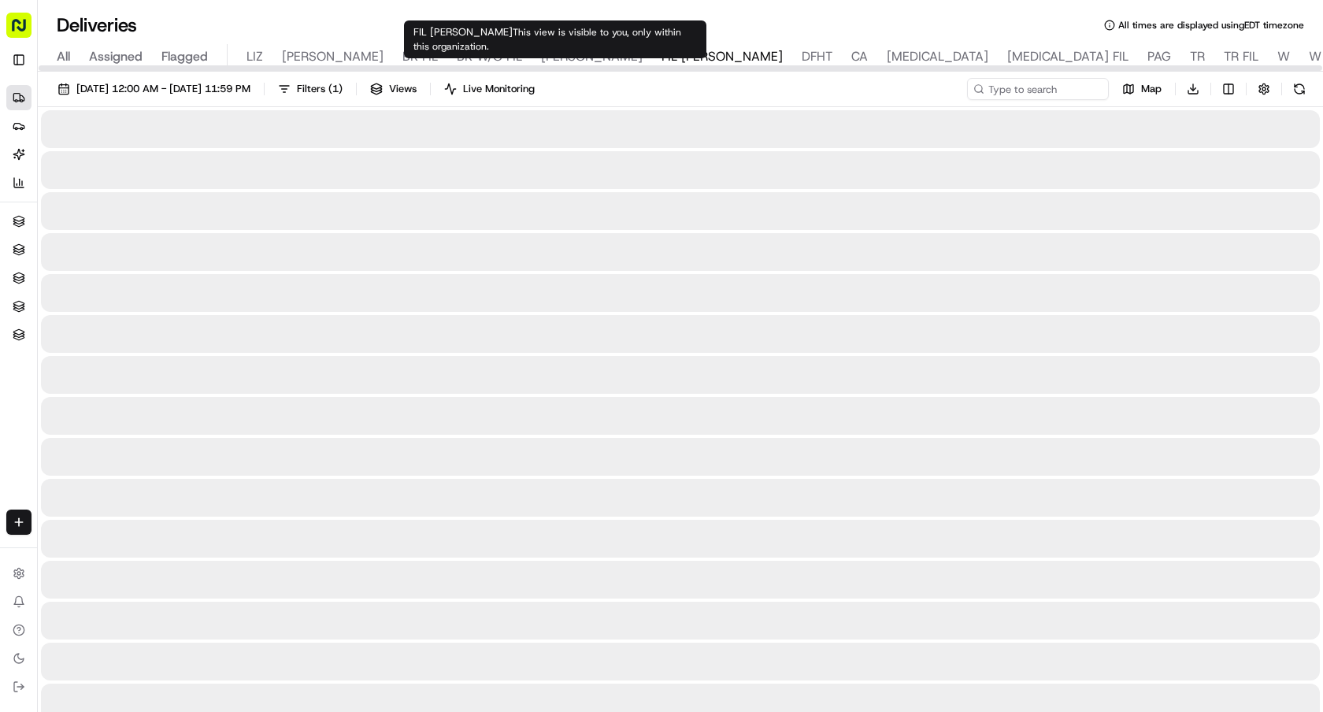
click at [661, 55] on span "FIL [PERSON_NAME]" at bounding box center [721, 56] width 121 height 19
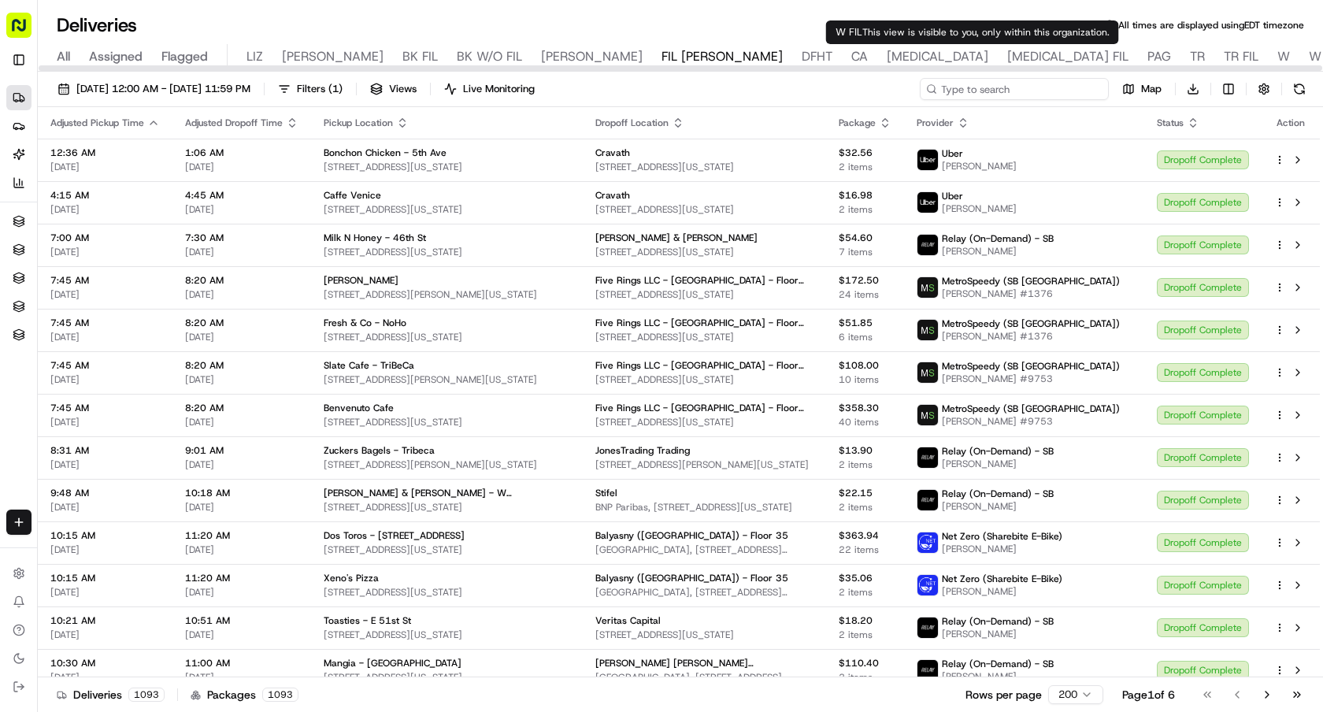
click at [1038, 90] on input at bounding box center [1013, 89] width 189 height 22
paste input "Amor Loco"
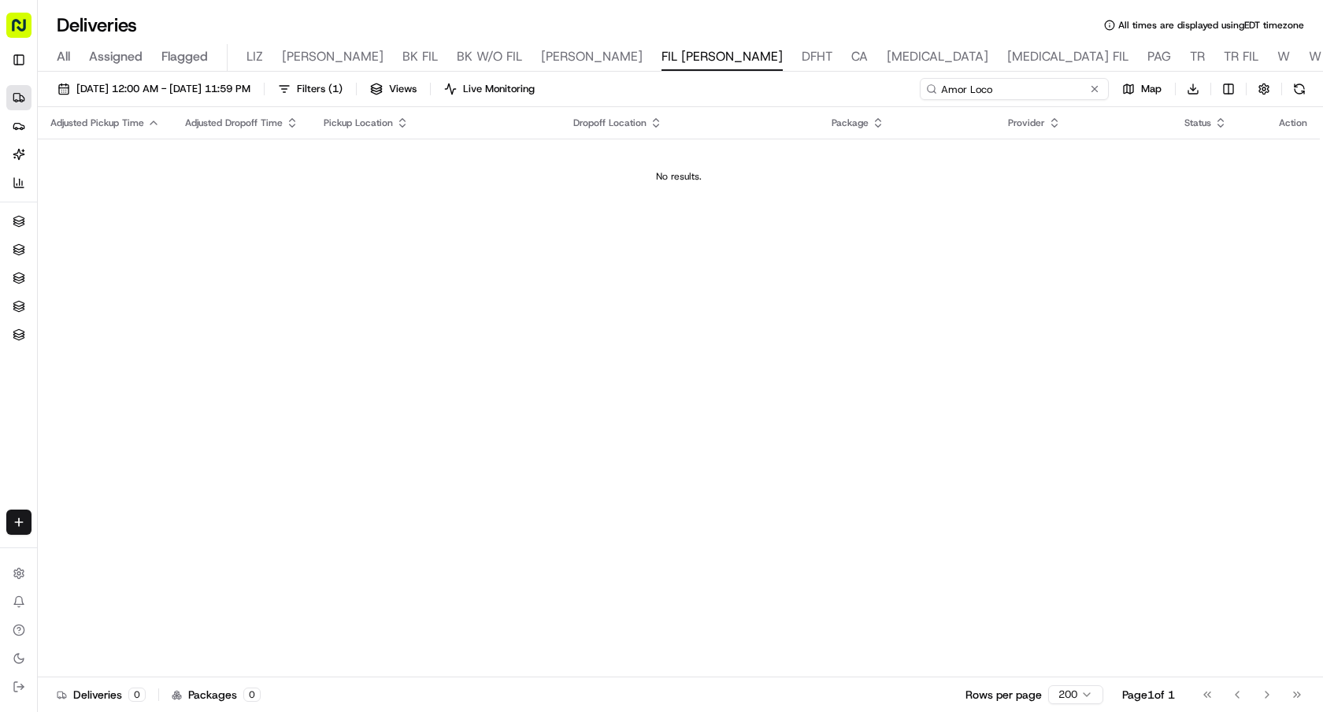
type input "Amor Loco"
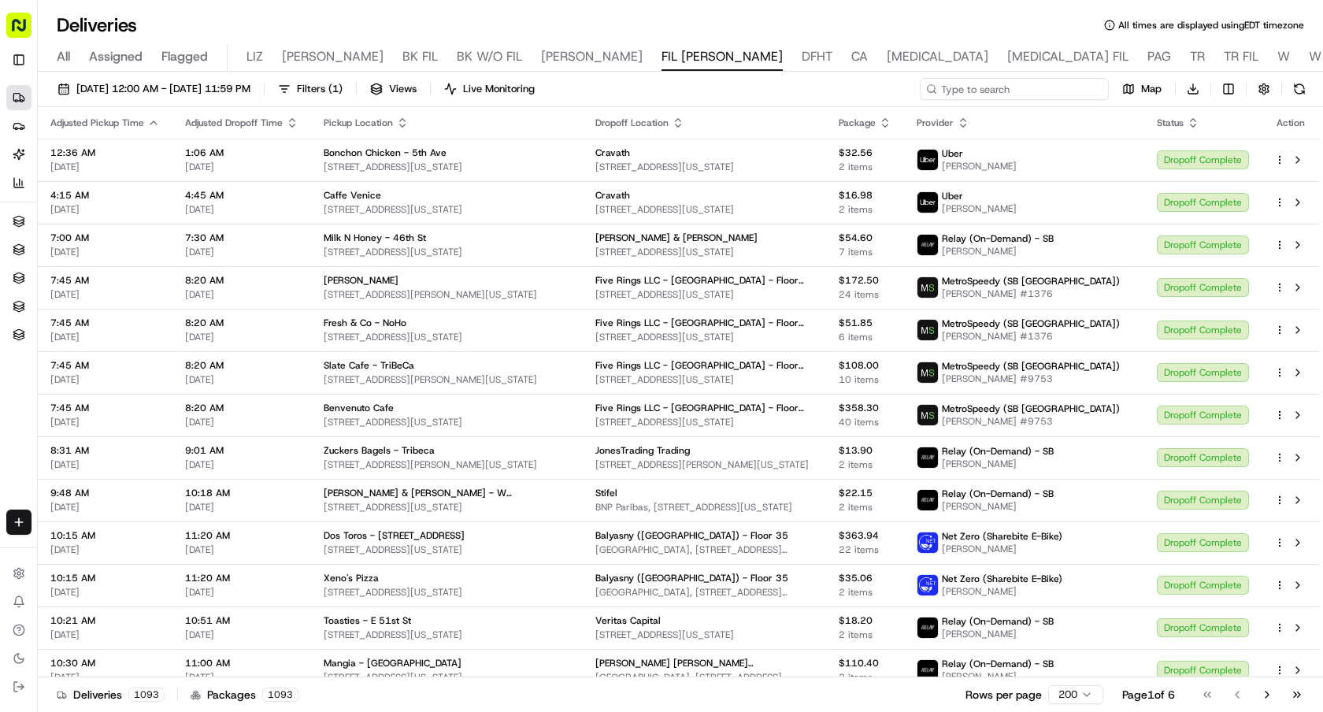
click at [1022, 90] on input at bounding box center [1013, 89] width 189 height 22
paste input "Chopt Creative Salad Co. - E 56th St"
type input "Chopt Creative Salad Co. - E 56th St"
click at [1005, 91] on input at bounding box center [1013, 89] width 189 height 22
paste input "Blake & Todd - E 53rd St"
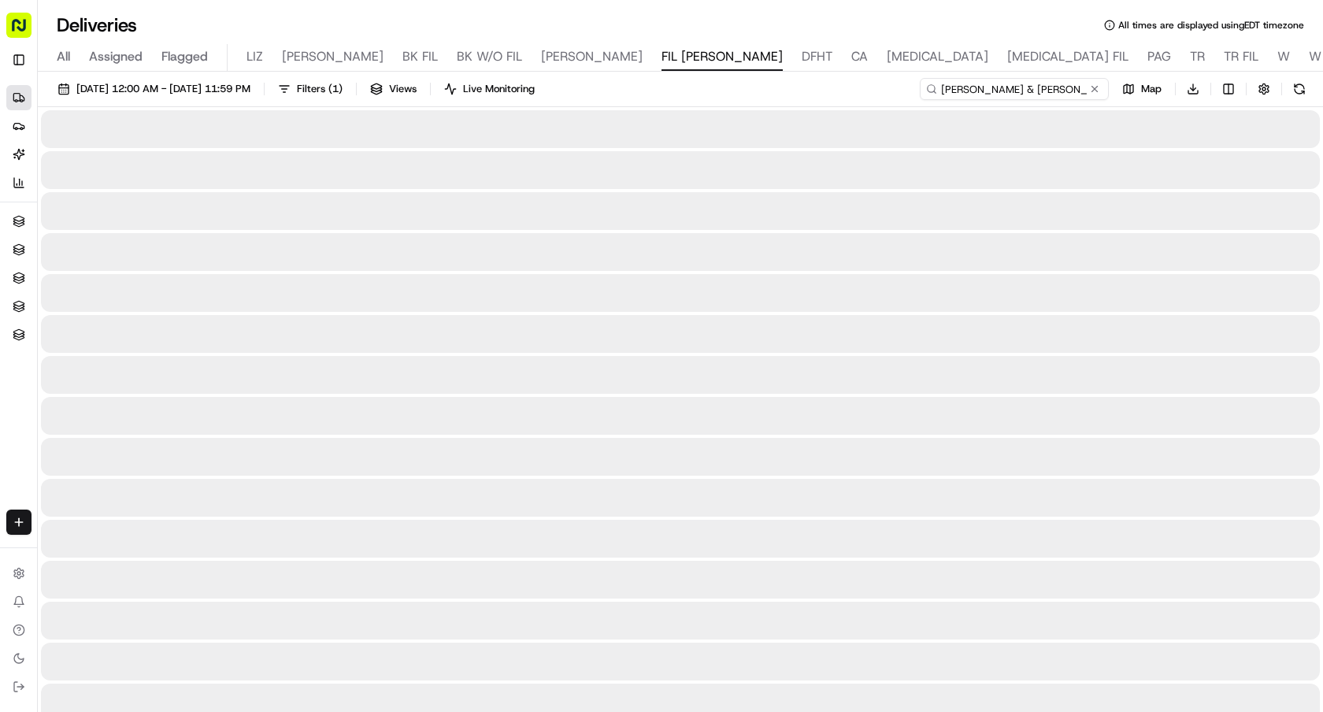
type input "Blake & Todd - E 53rd St"
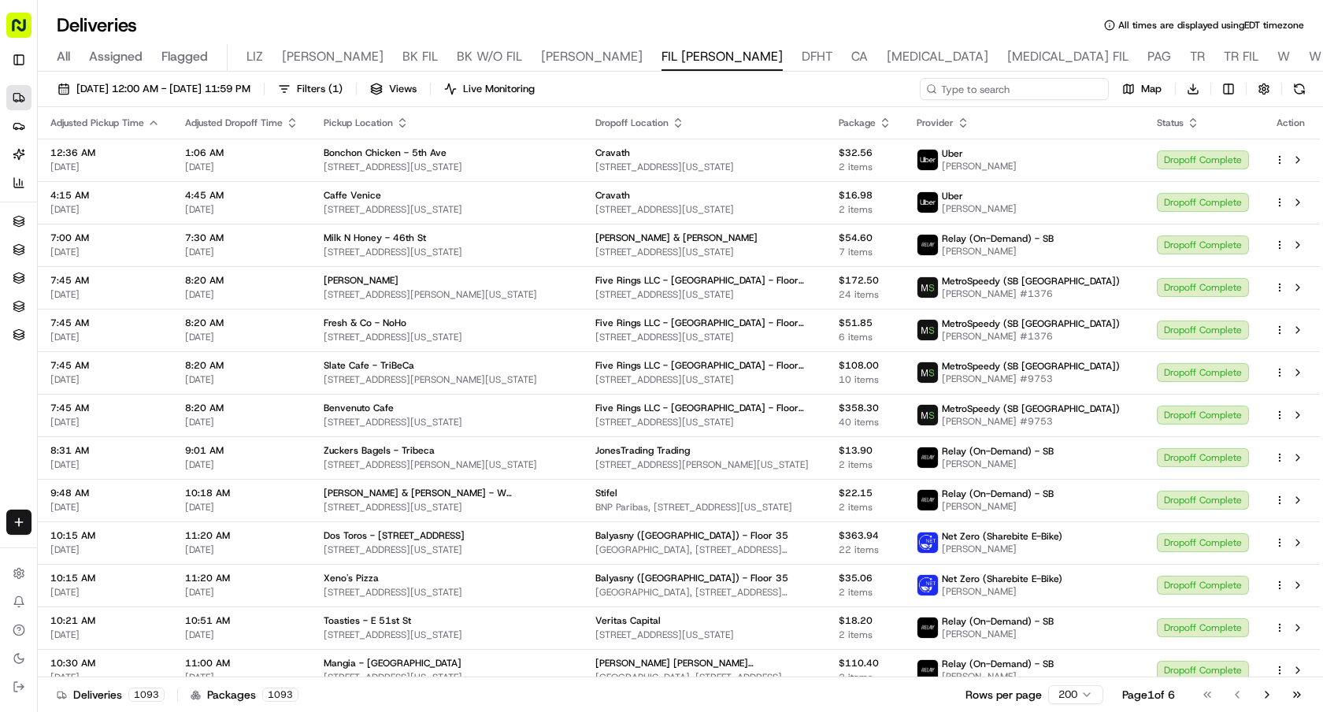
click at [1016, 87] on input at bounding box center [1013, 89] width 189 height 22
paste input "Dig Inn - 57th & Lex"
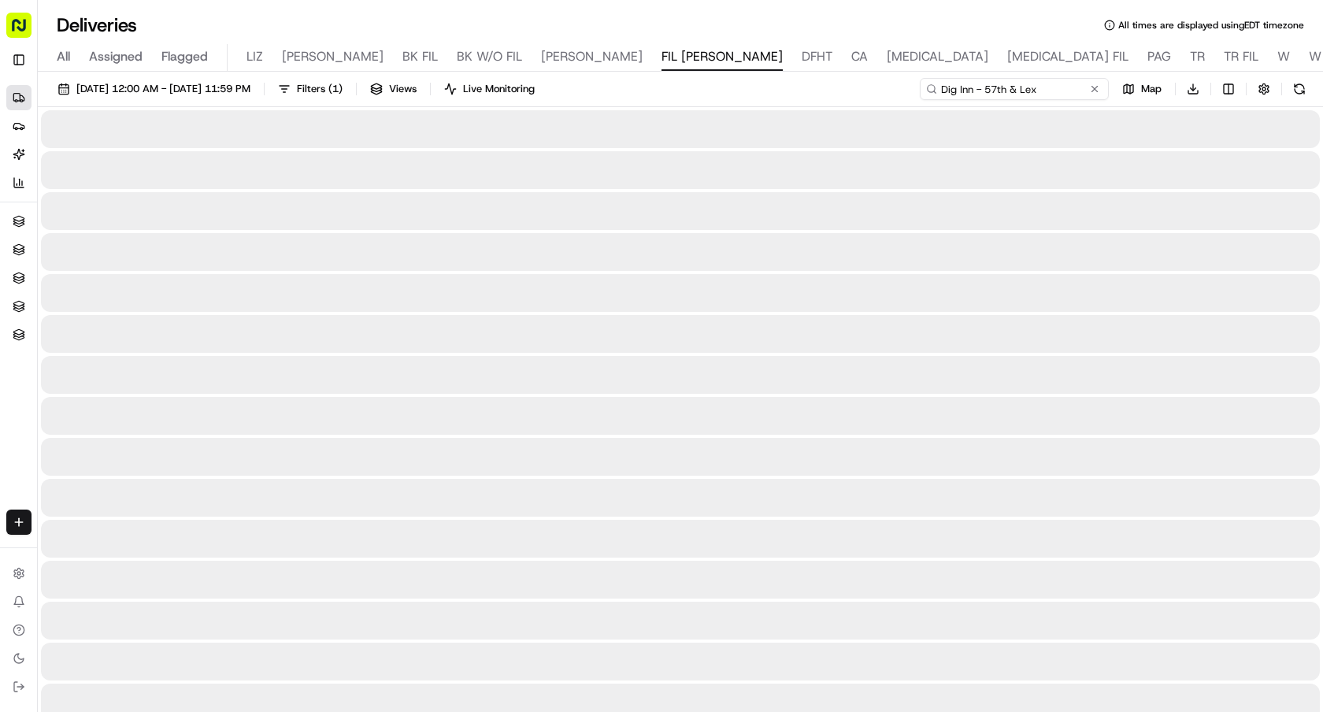
type input "Dig Inn - 57th & Lex"
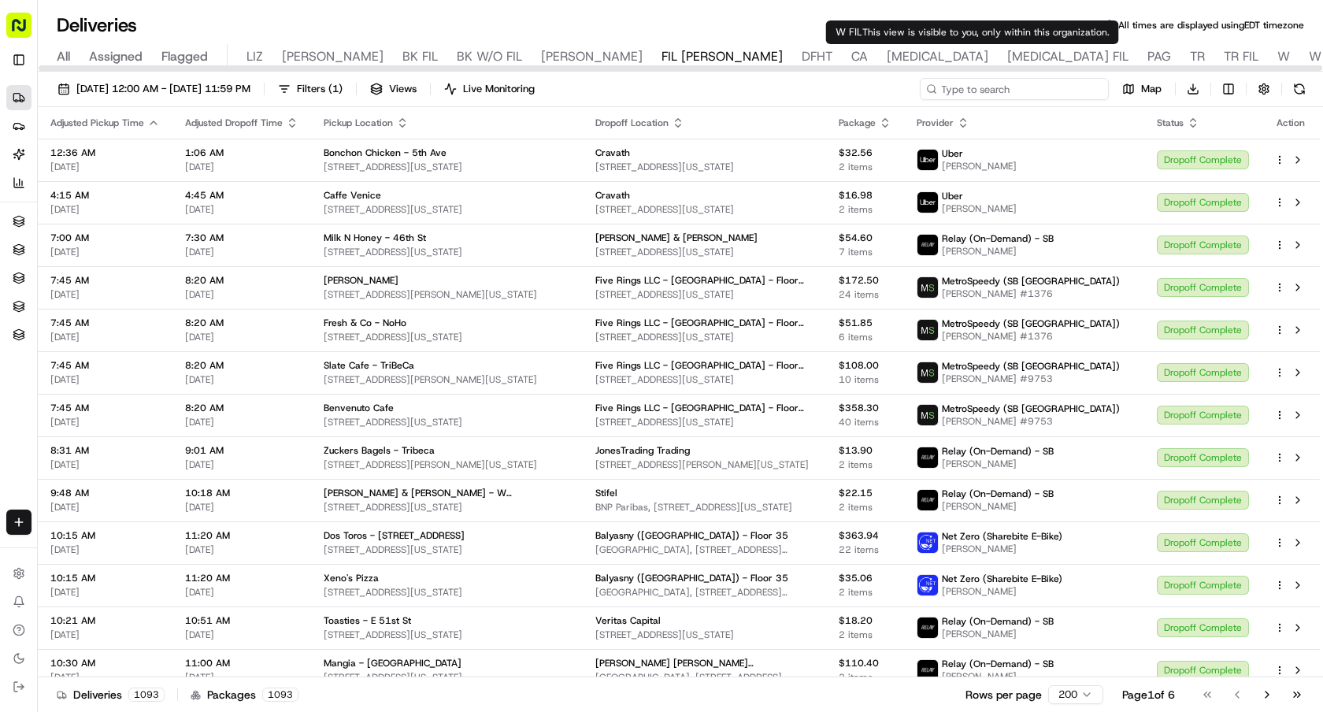
click at [999, 87] on input at bounding box center [1013, 89] width 189 height 22
paste input "Pita Grill Kosher - [GEOGRAPHIC_DATA]"
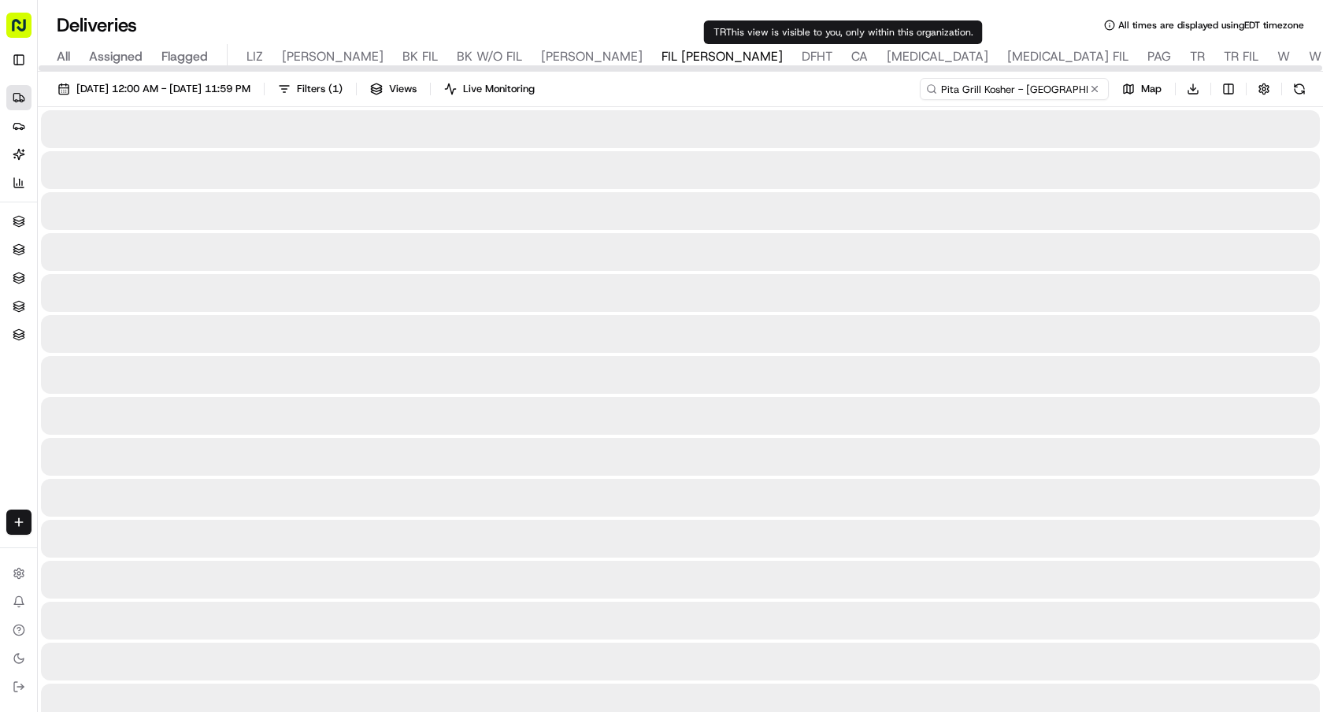
type input "Pita Grill Kosher - [GEOGRAPHIC_DATA]"
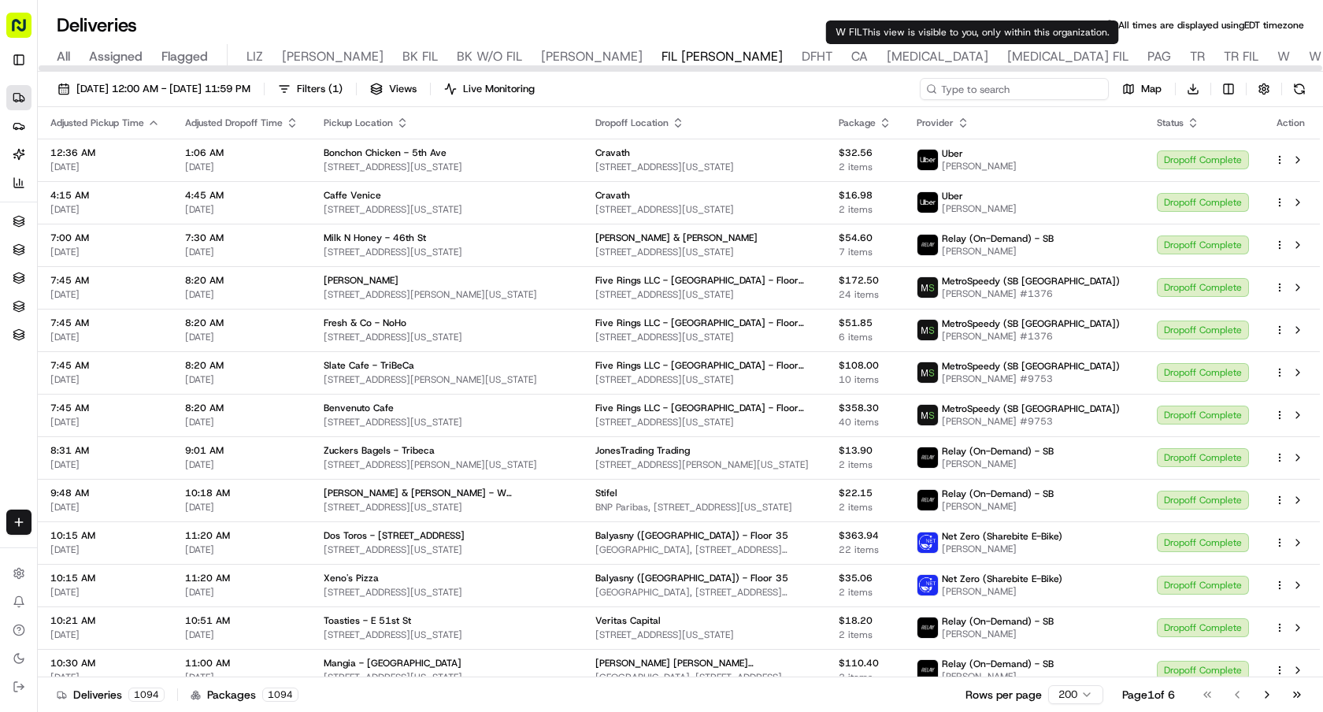
click at [1011, 92] on input at bounding box center [1013, 89] width 189 height 22
paste input "Red Poke - 8th Ave"
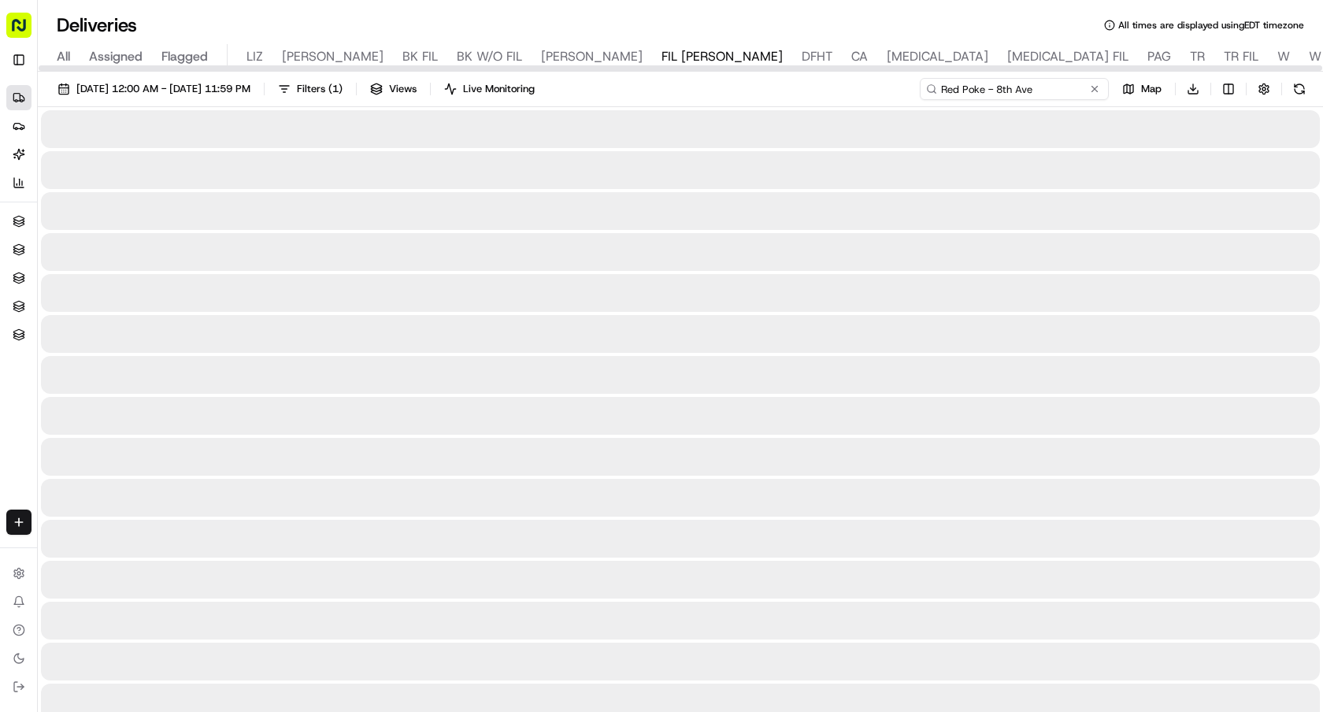
type input "Red Poke - 8th Ave"
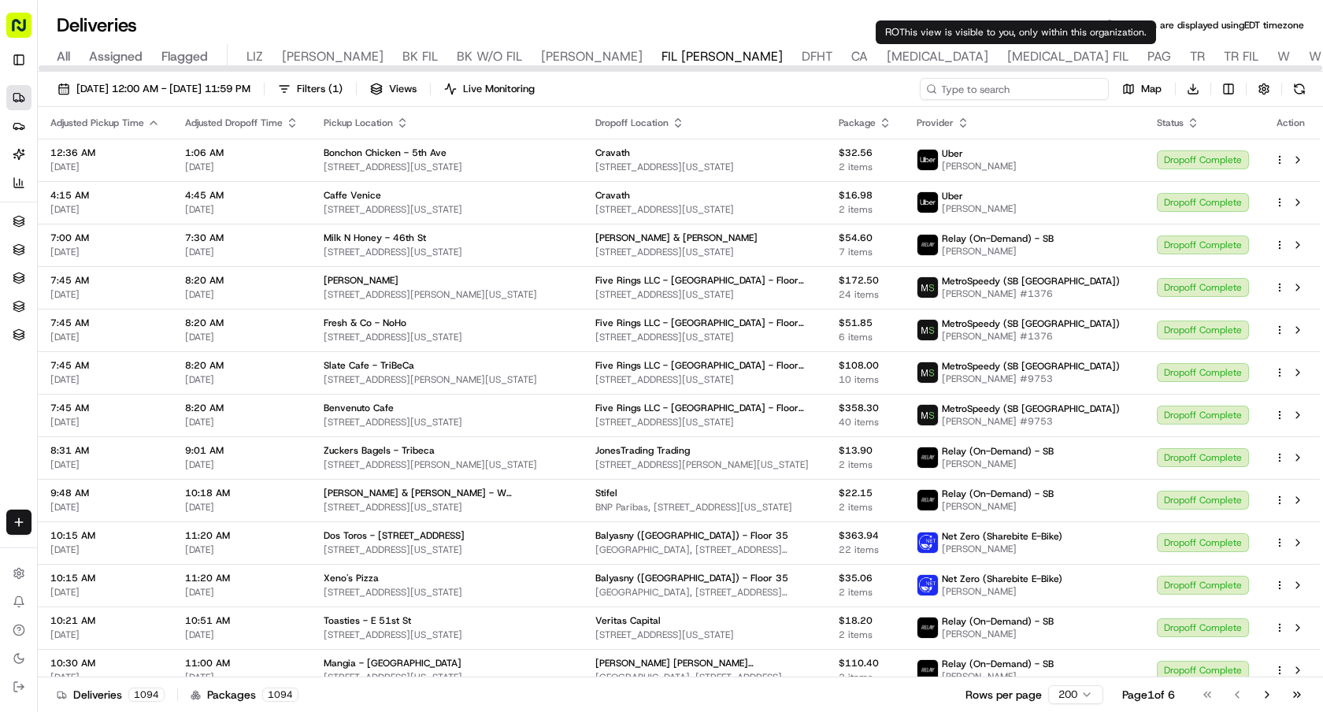
click at [1022, 87] on input at bounding box center [1013, 89] width 189 height 22
paste input "Chopt Creative Salad Co. - Bryant Park"
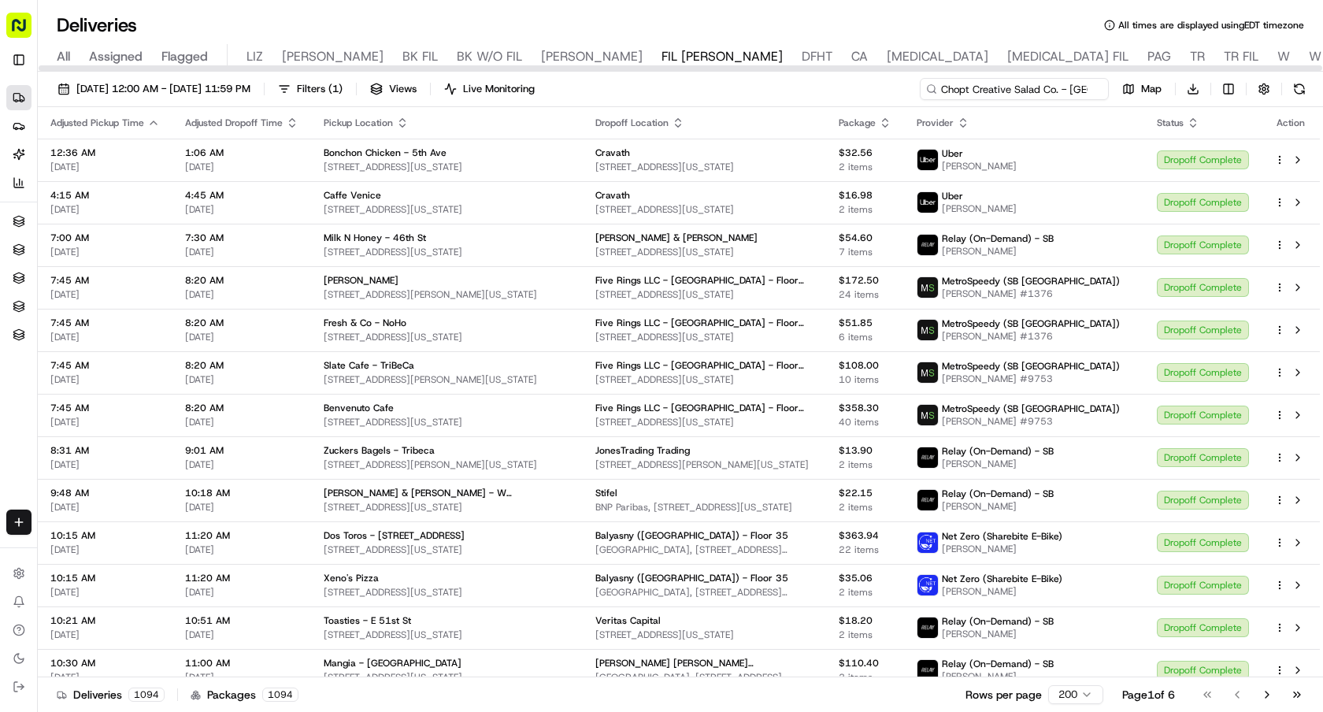
scroll to position [0, 36]
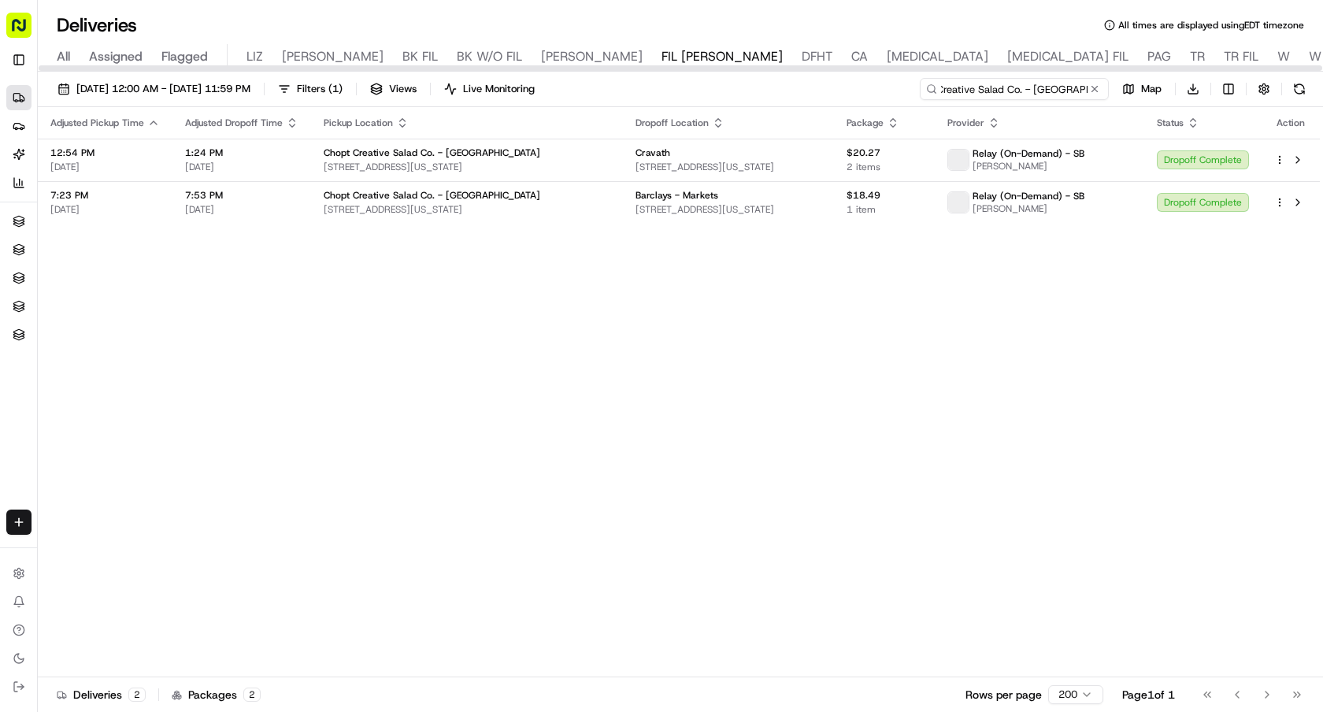
type input "Chopt Creative Salad Co. - Bryant Park"
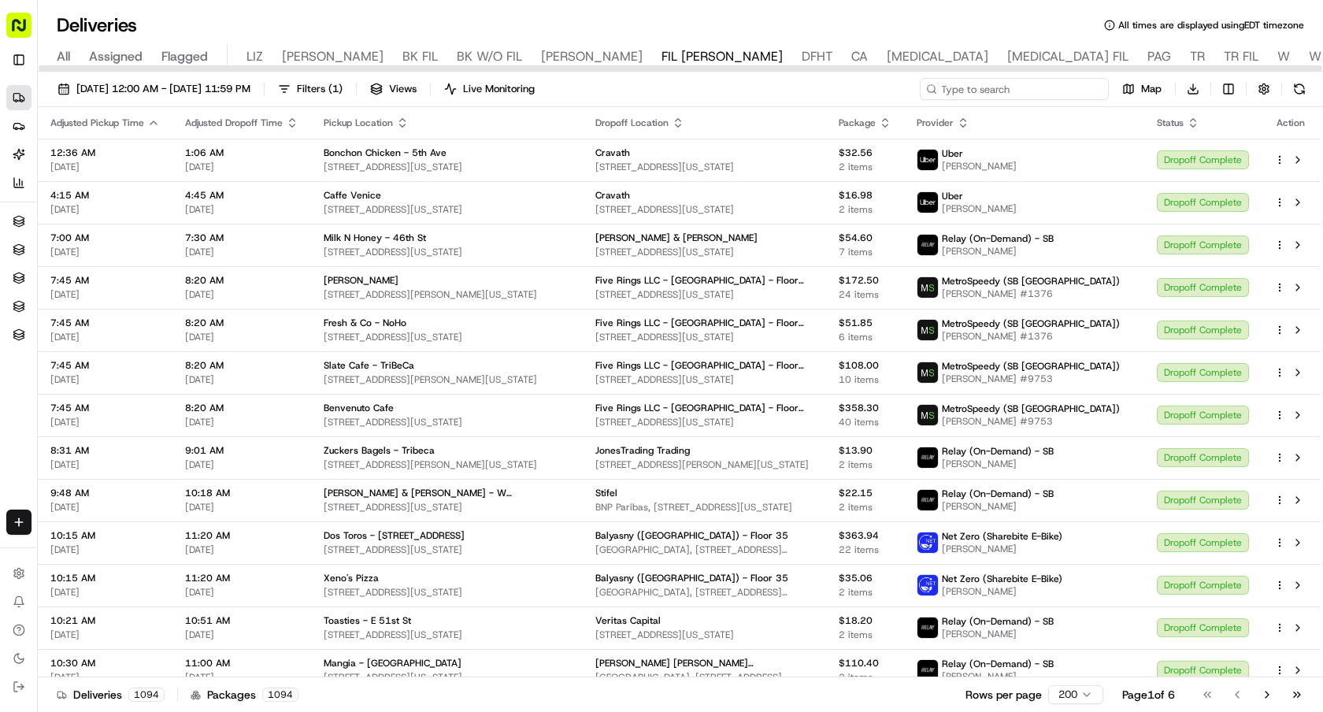
click at [1040, 87] on input at bounding box center [1013, 89] width 189 height 22
paste input "Gu Japanese Fusion Sushi & Bar"
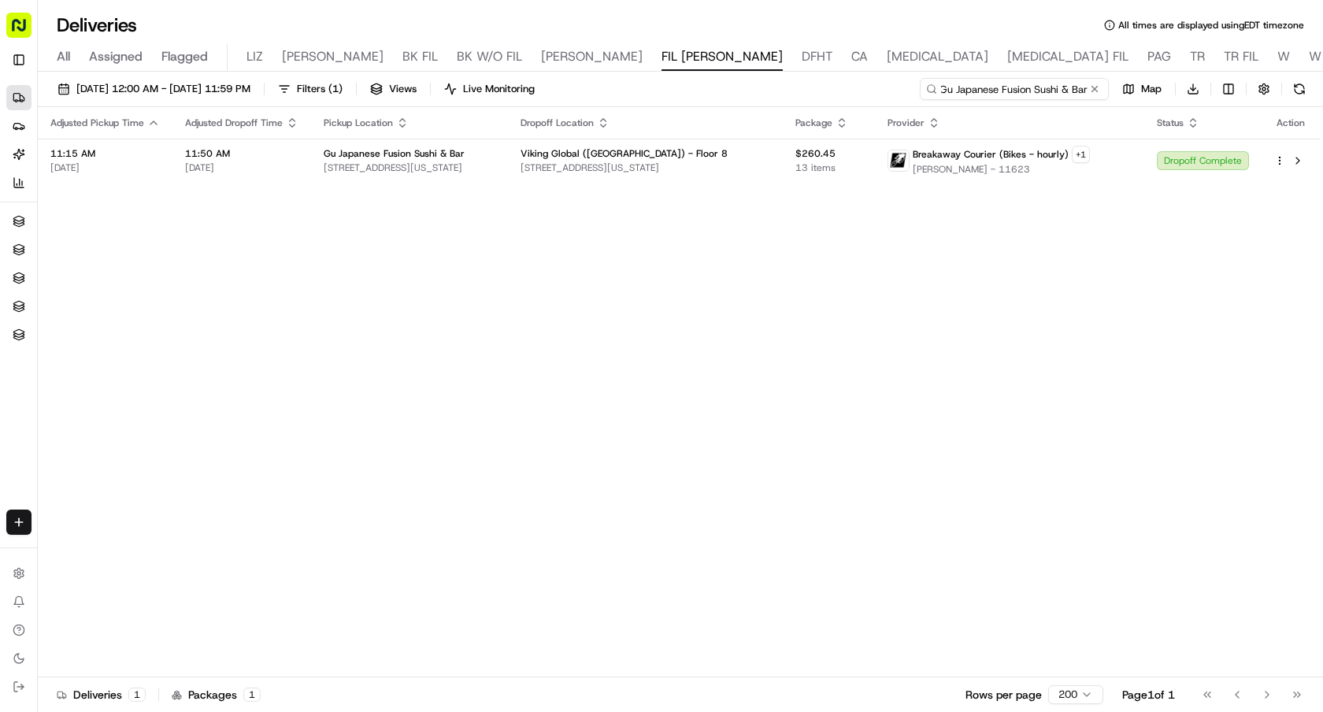
type input "Gu Japanese Fusion Sushi & Bar"
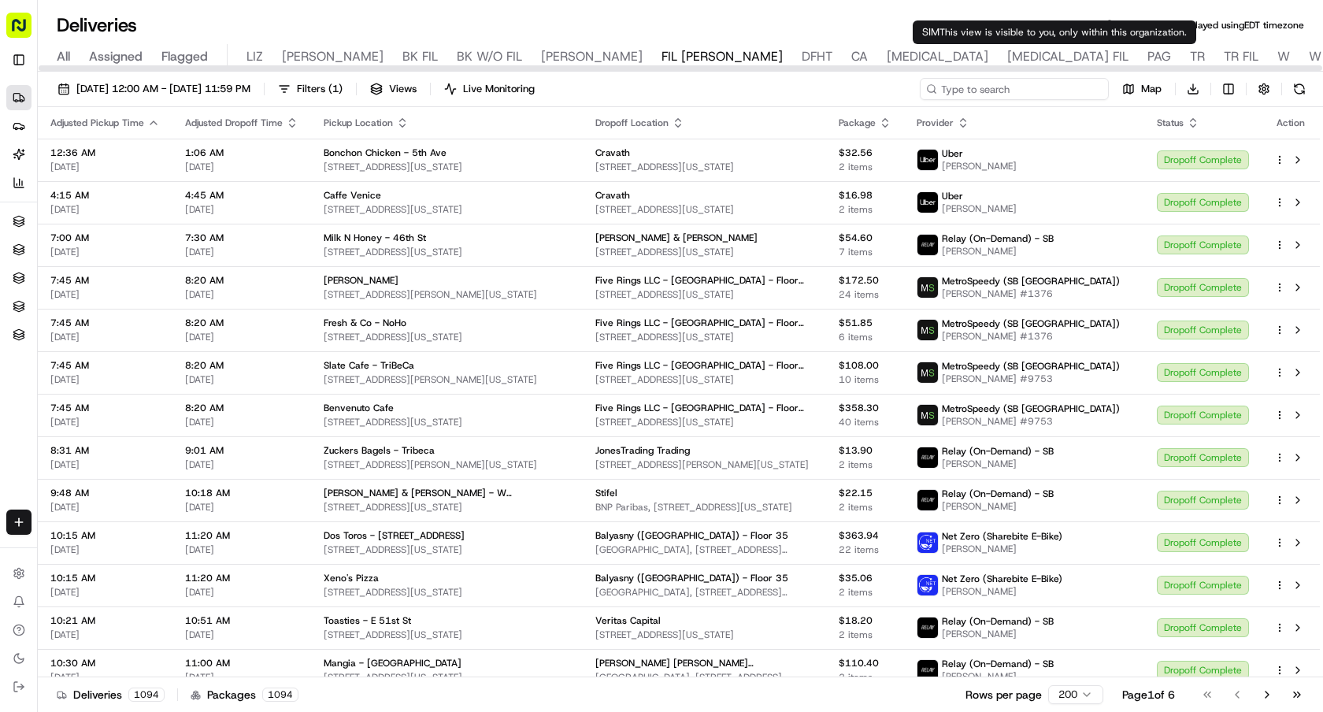
click at [1034, 81] on input at bounding box center [1013, 89] width 189 height 22
paste input "Milk N Honey - 46th St"
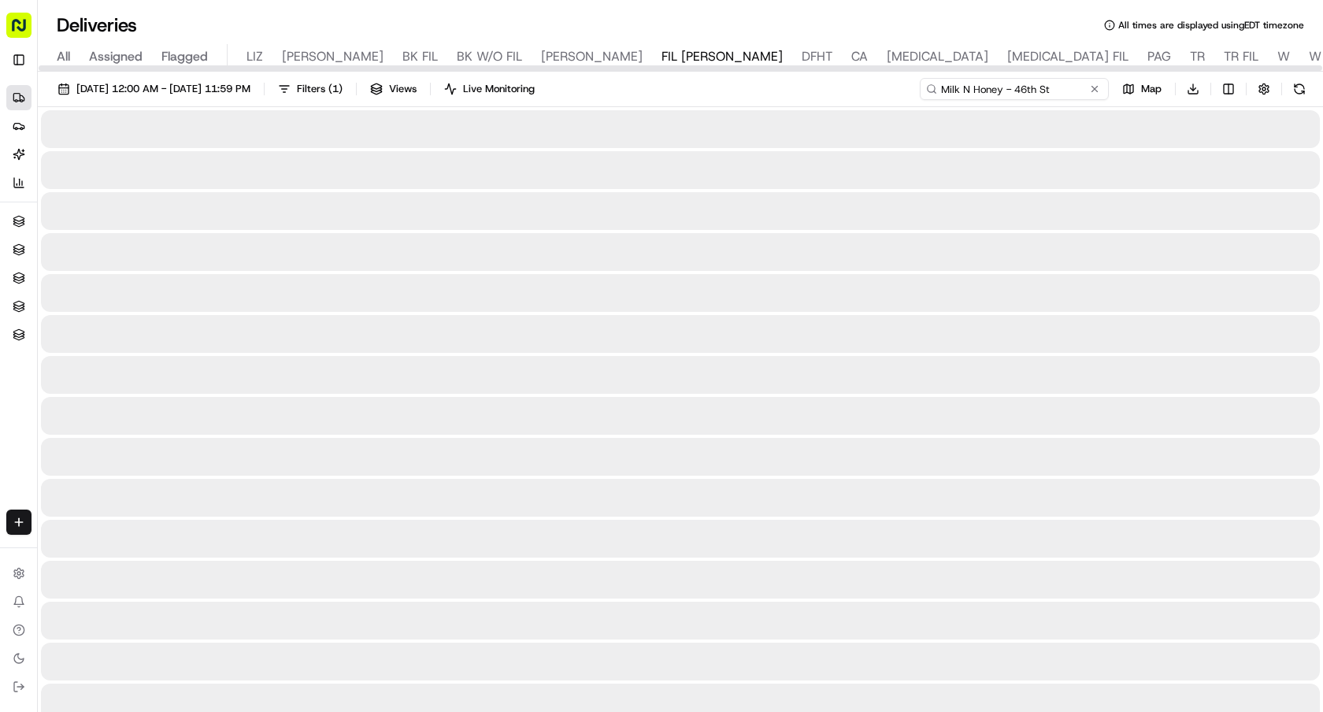
type input "Milk N Honey - 46th St"
click at [971, 15] on div "Deliveries All times are displayed using EDT timezone" at bounding box center [680, 25] width 1285 height 25
